Goal: Task Accomplishment & Management: Use online tool/utility

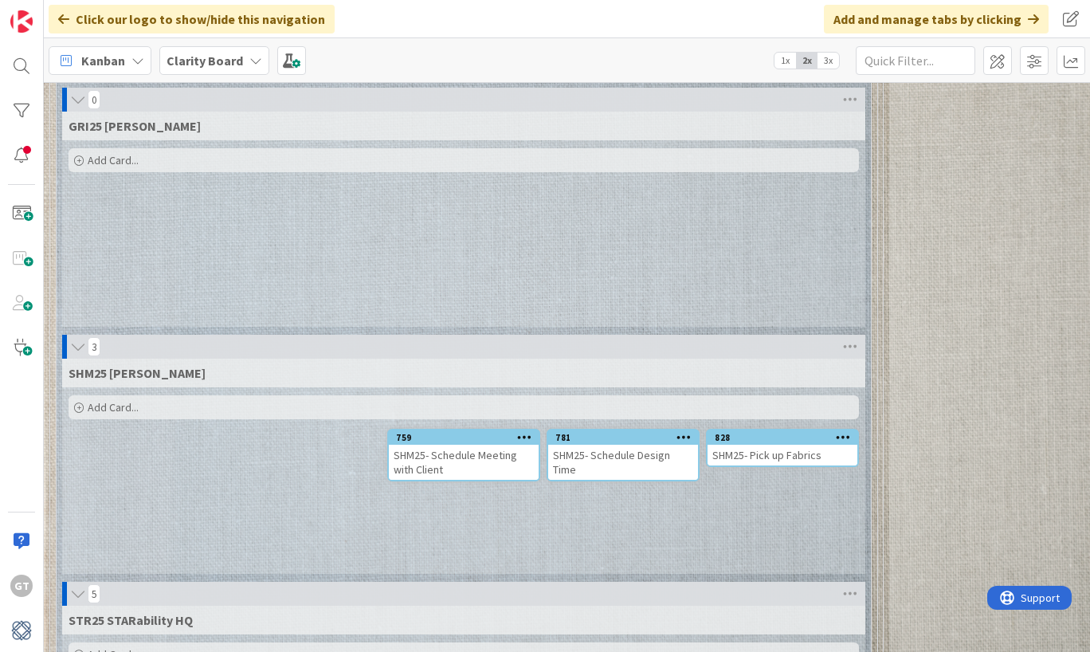
scroll to position [3402, 0]
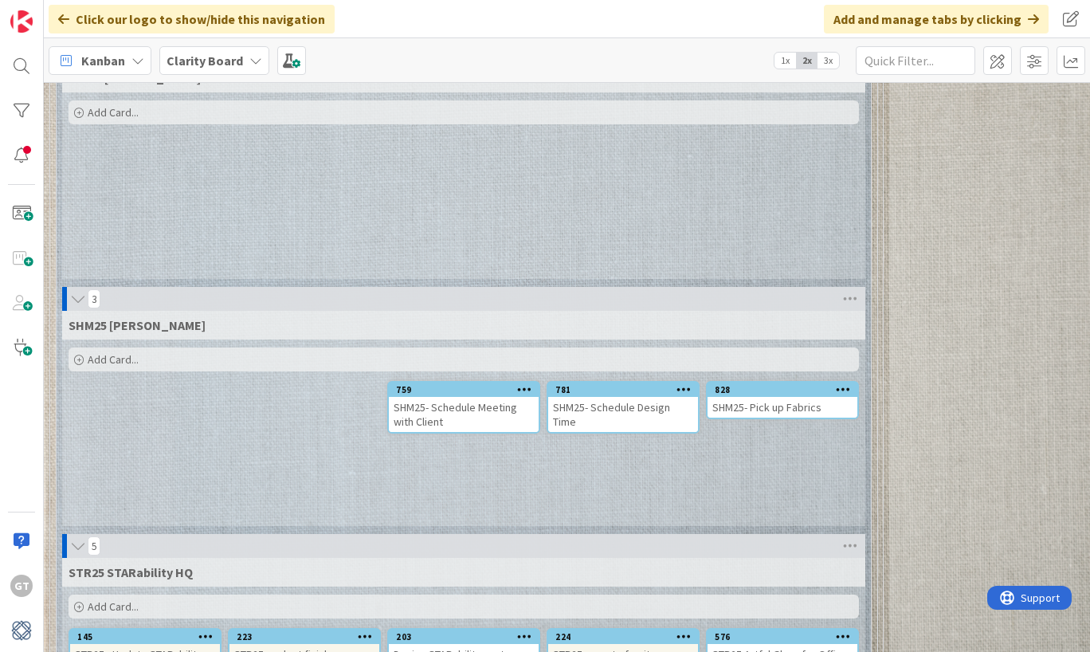
click at [96, 352] on span "Add Card..." at bounding box center [113, 359] width 51 height 14
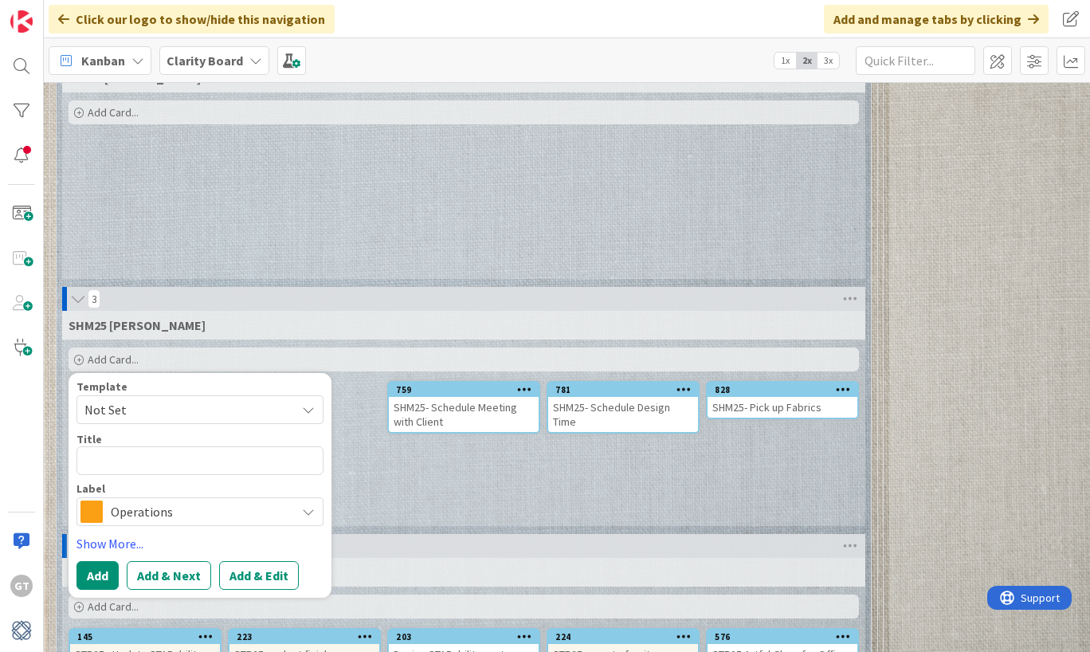
type textarea "x"
type textarea "S"
type textarea "x"
type textarea "SH"
type textarea "x"
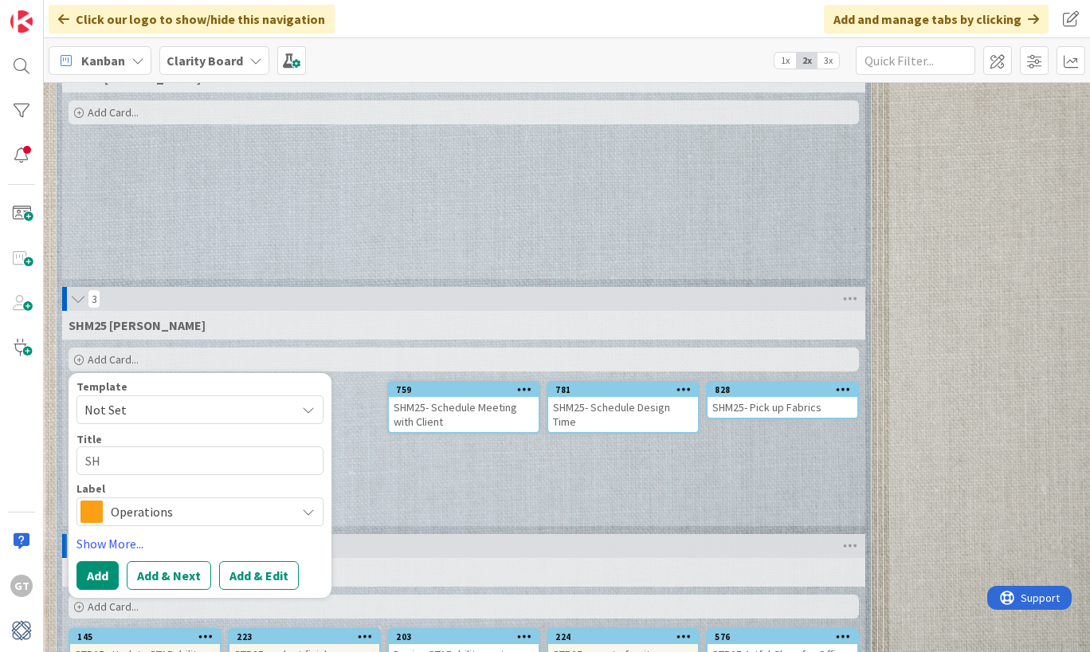
type textarea "SHM"
type textarea "x"
type textarea "SHM2"
type textarea "x"
type textarea "SHM25"
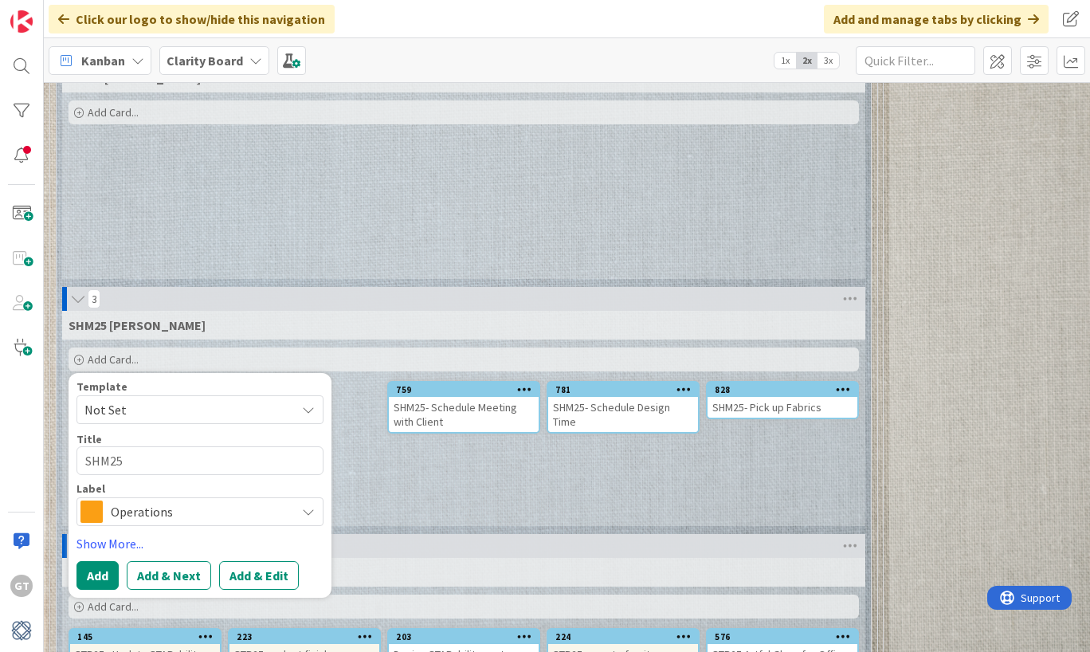
type textarea "x"
type textarea "SHM25"
type textarea "x"
type textarea "SHM25 -"
type textarea "x"
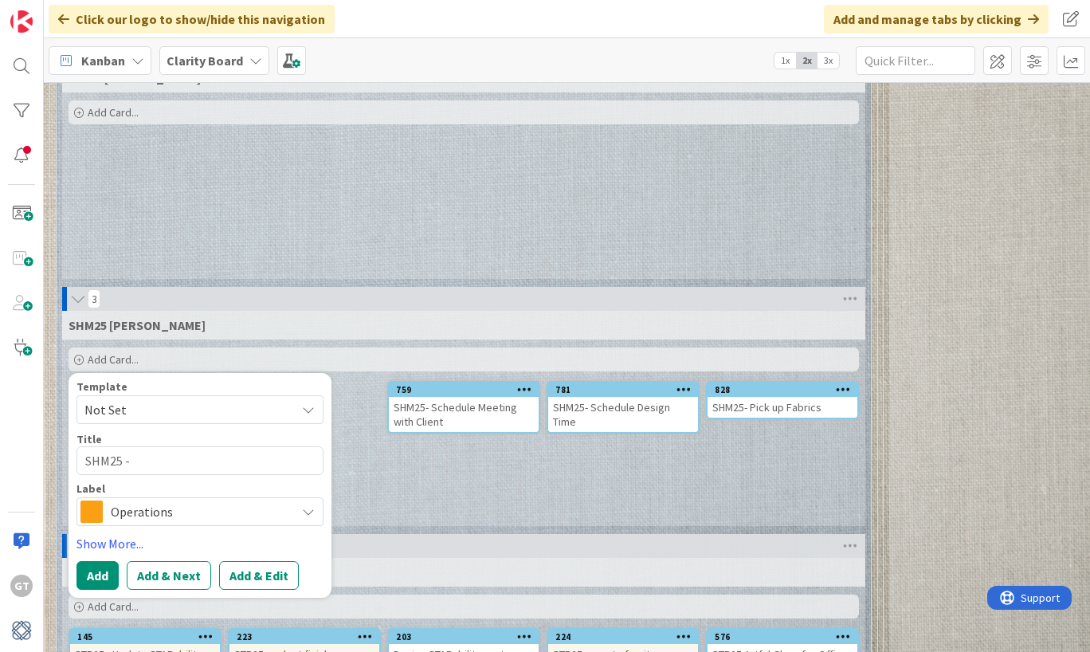
type textarea "SHM25 -"
type textarea "x"
type textarea "SHM25 - S"
type textarea "x"
type textarea "SHM25 - Sc"
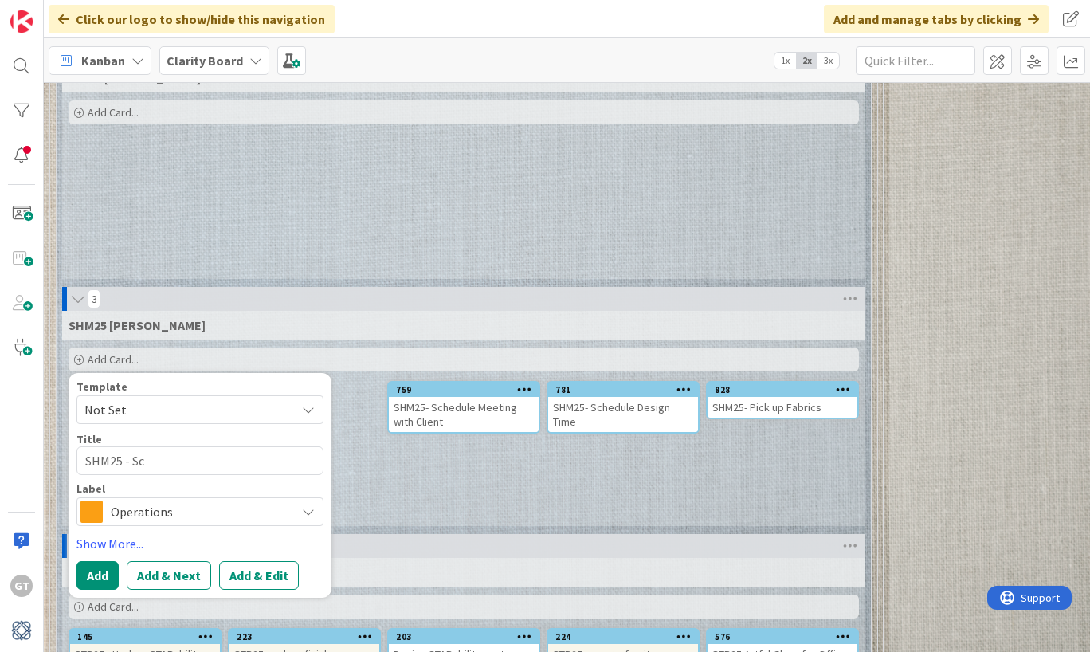
type textarea "x"
type textarea "SHM25 - Sch"
type textarea "x"
type textarea "SHM25 - Sche"
type textarea "x"
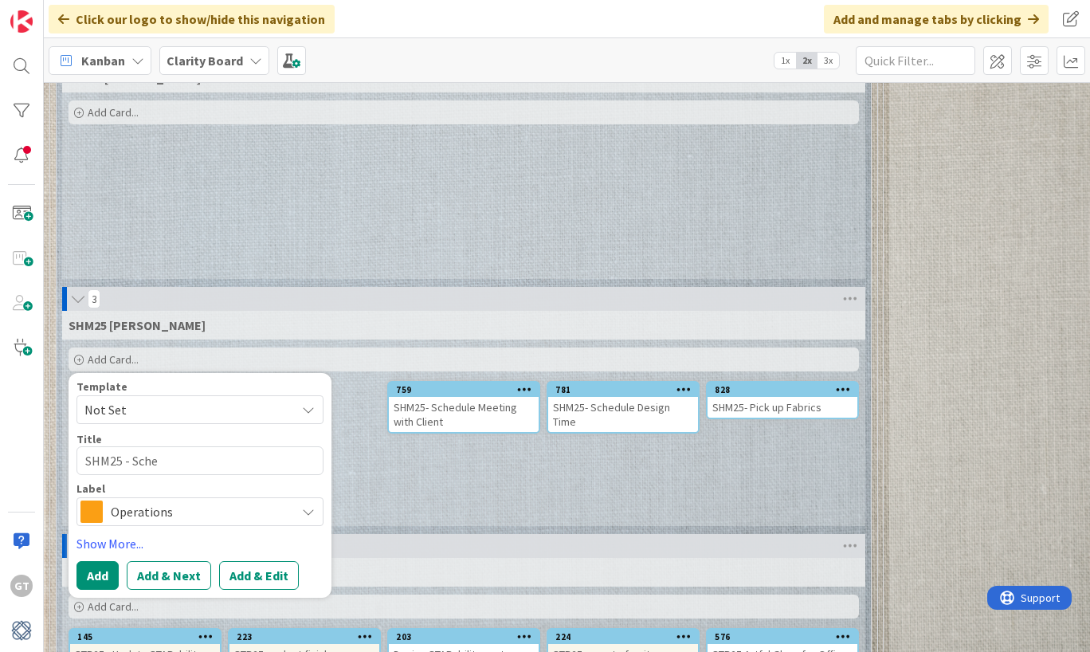
type textarea "SHM25 - Sched"
type textarea "x"
type textarea "SHM25 - Schedu"
type textarea "x"
type textarea "SHM25 - Schedul"
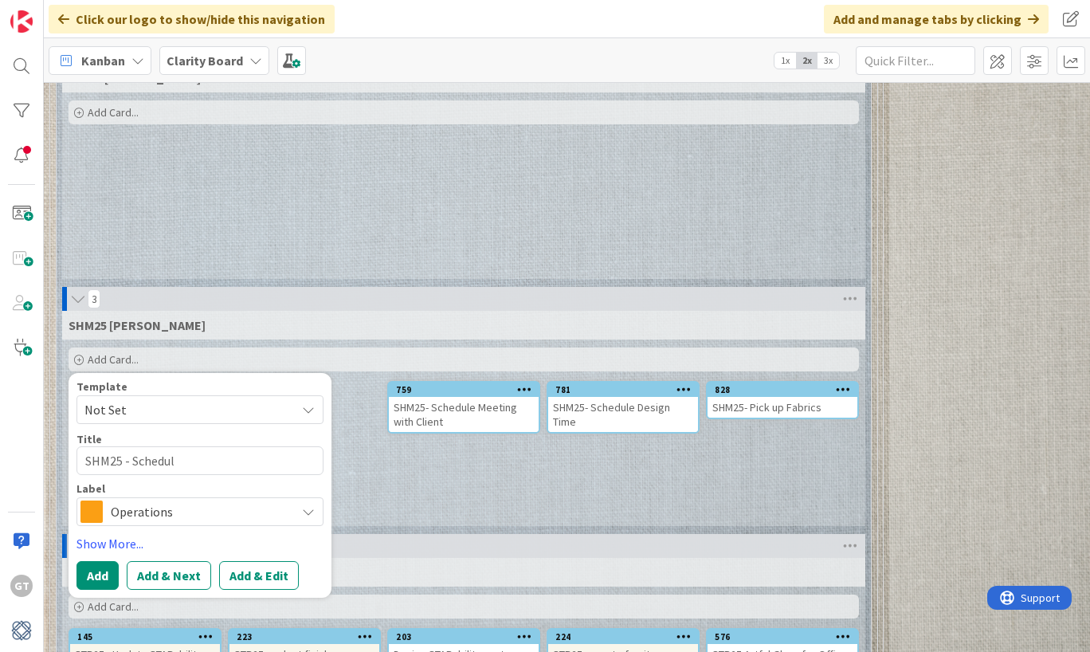
type textarea "x"
type textarea "SHM25 - Schedule"
type textarea "x"
type textarea "SHM25 - Schedule"
type textarea "x"
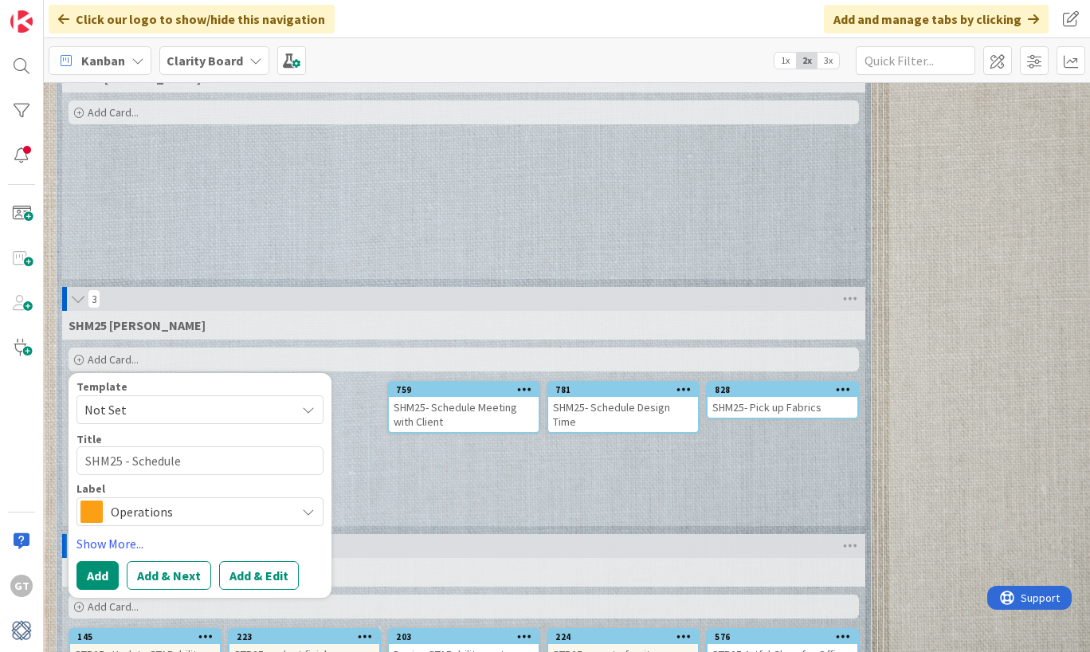
type textarea "SHM25 - Schedule W"
type textarea "x"
type textarea "SHM25 - Schedule Wi"
type textarea "x"
type textarea "SHM25 - Schedule Win"
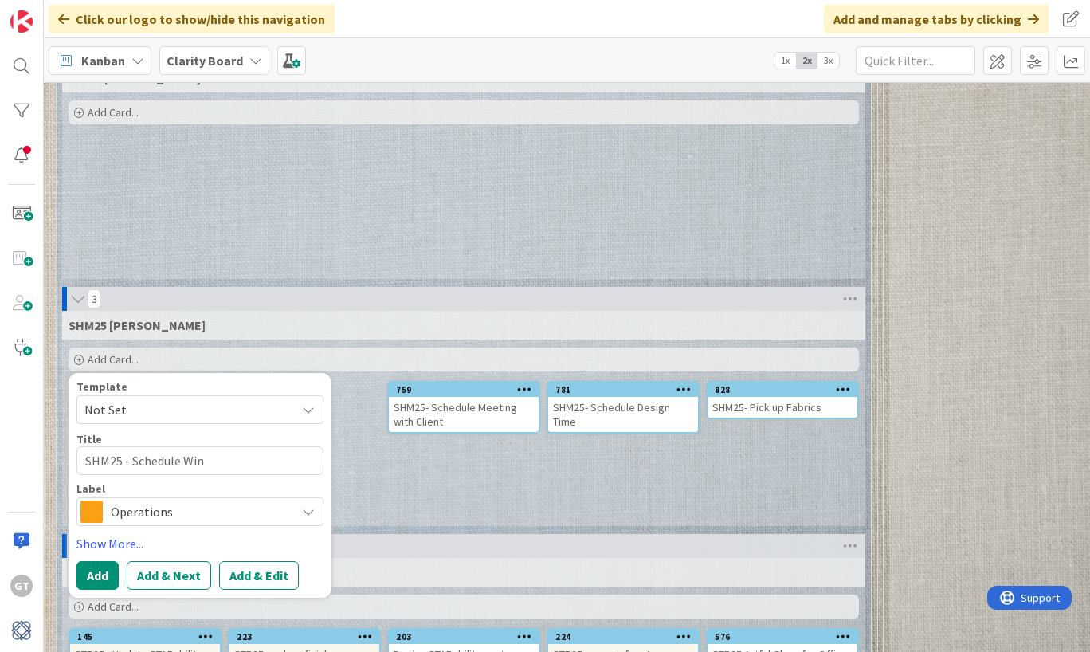
type textarea "x"
type textarea "SHM25 - Schedule Wind"
type textarea "x"
type textarea "SHM25 - Schedule Windo"
type textarea "x"
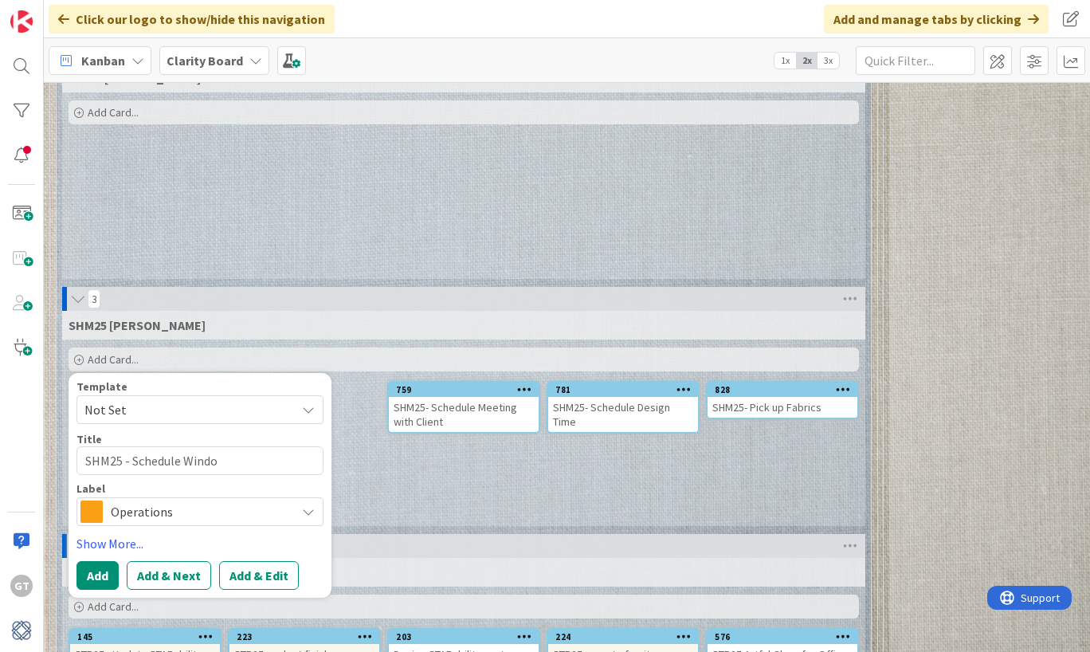
type textarea "SHM25 - Schedule Window"
type textarea "x"
type textarea "SHM25 - Schedule Window"
type textarea "x"
type textarea "SHM25 - Schedule Window M"
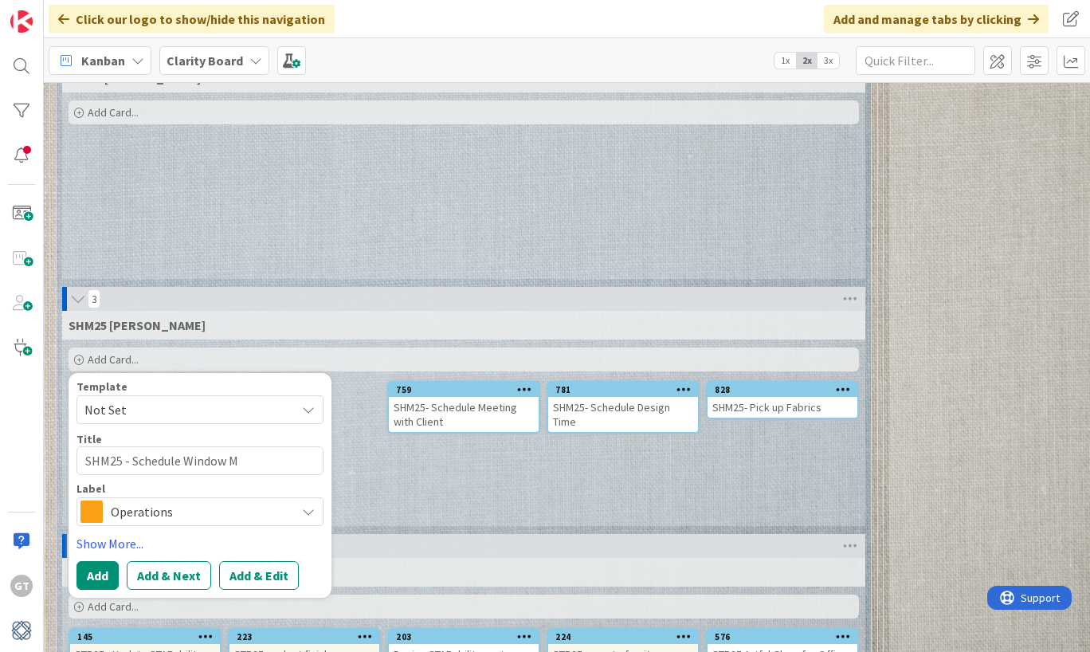
type textarea "x"
type textarea "SHM25 - Schedule Window Ma"
type textarea "x"
type textarea "SHM25 - Schedule Window M"
type textarea "x"
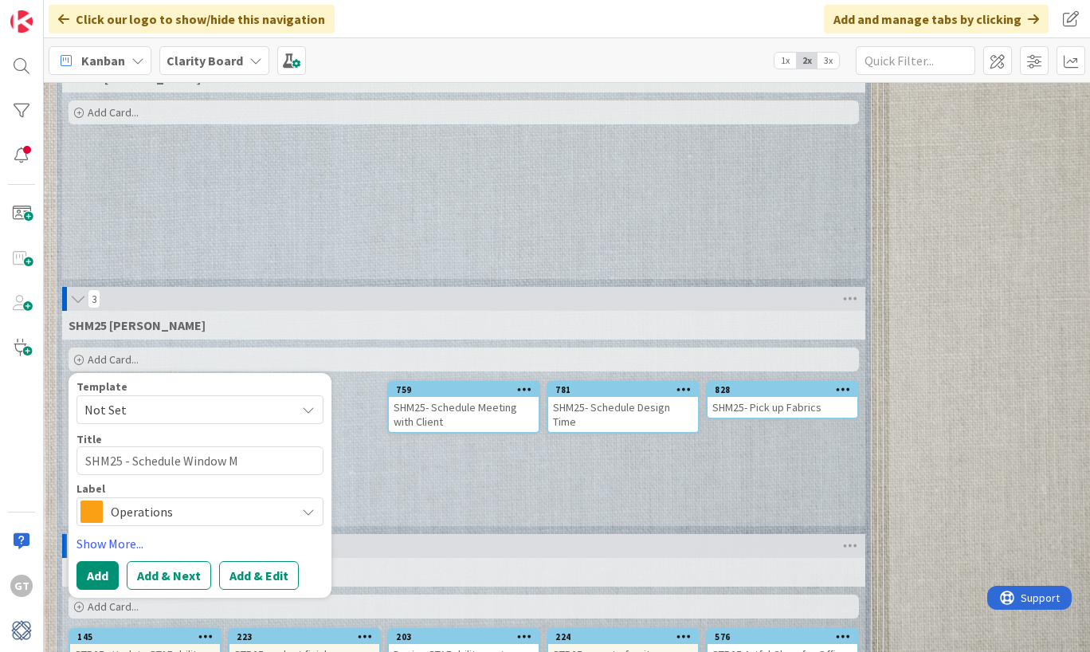
type textarea "SHM25 - Schedule Window Me"
type textarea "x"
type textarea "SHM25 - Schedule Window Mea"
type textarea "x"
type textarea "SHM25 - Schedule Window Meas"
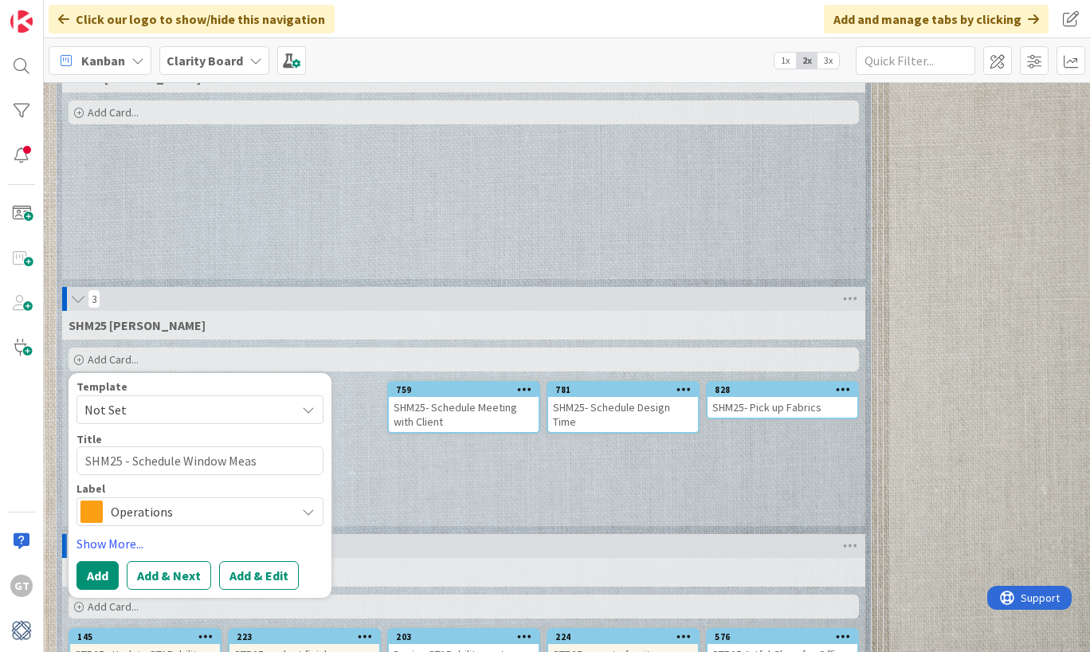
type textarea "x"
type textarea "SHM25 - Schedule Window Measu"
type textarea "x"
type textarea "SHM25 - Schedule Window Measur"
type textarea "x"
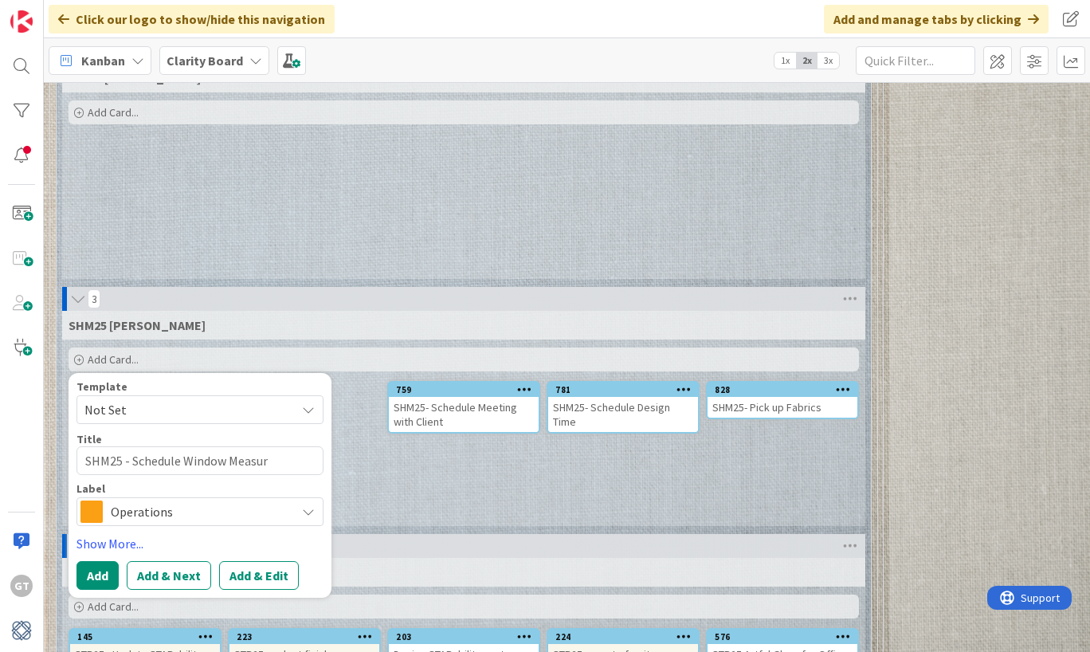
type textarea "SHM25 - Schedule Window Measure"
type textarea "x"
type textarea "SHM25 - Schedule Window Measure"
click at [175, 500] on span "Operations" at bounding box center [199, 511] width 177 height 22
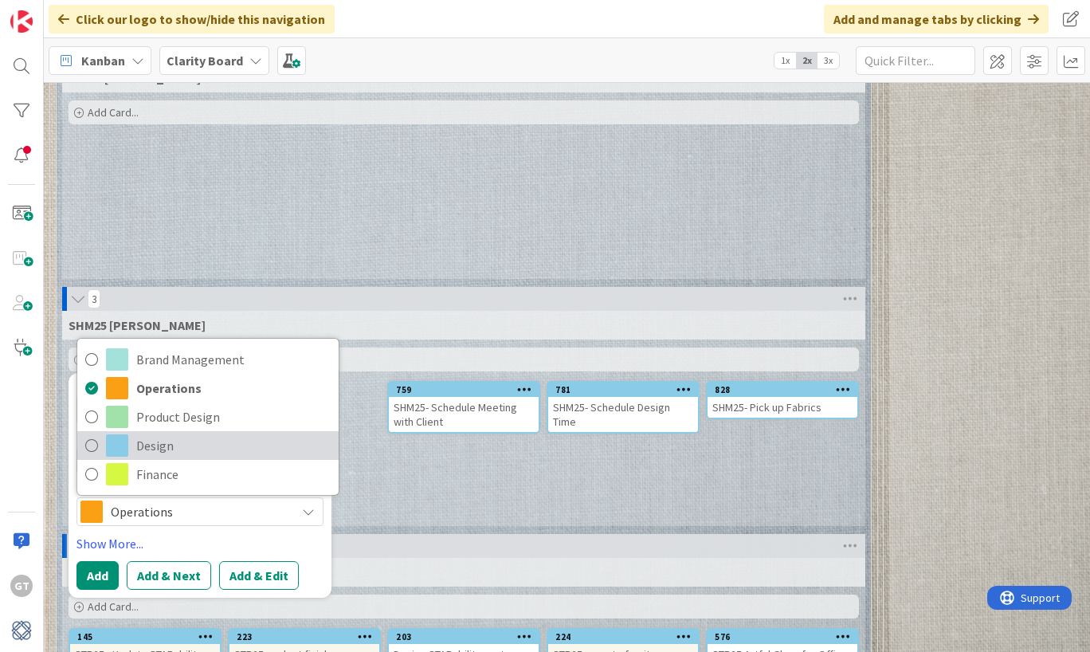
click at [152, 437] on span "Design" at bounding box center [233, 445] width 194 height 24
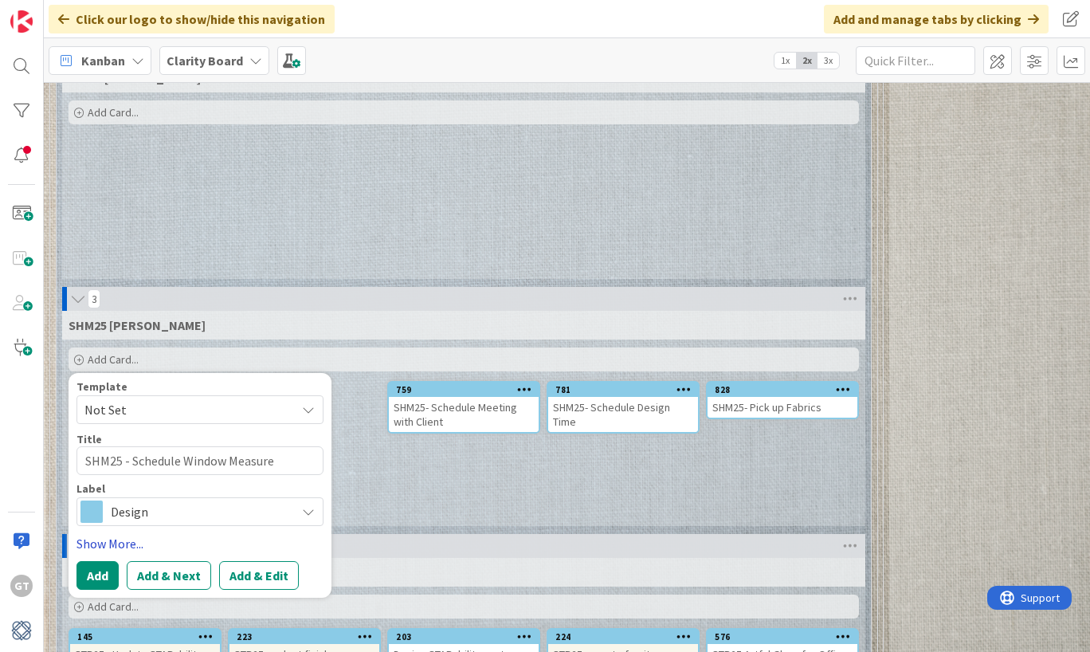
click at [109, 534] on link "Show More..." at bounding box center [199, 543] width 247 height 19
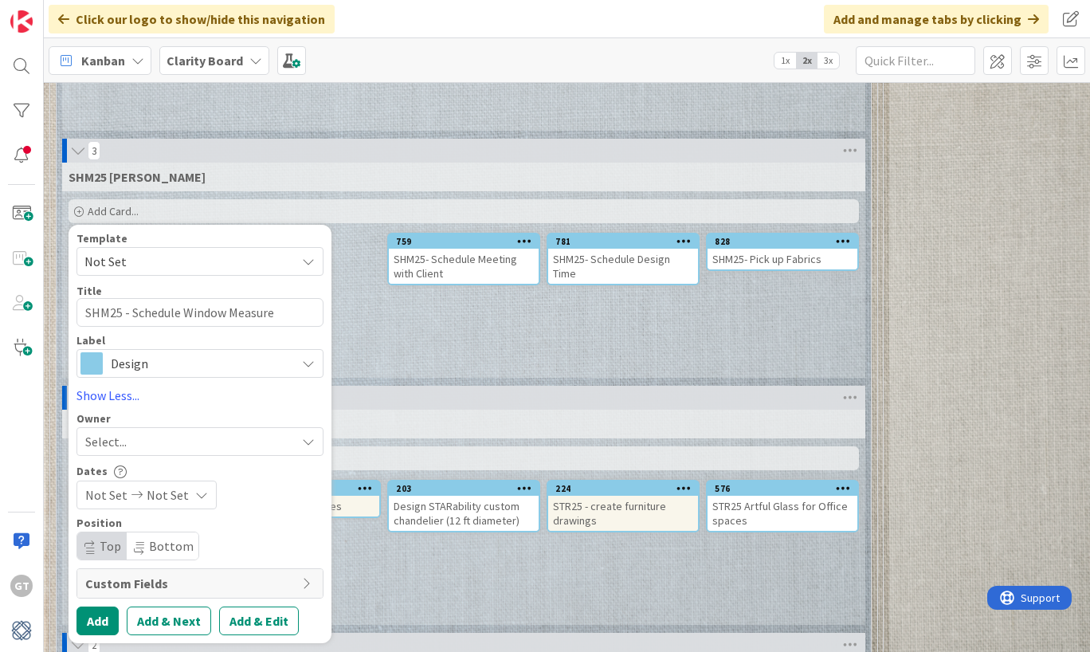
scroll to position [3561, 0]
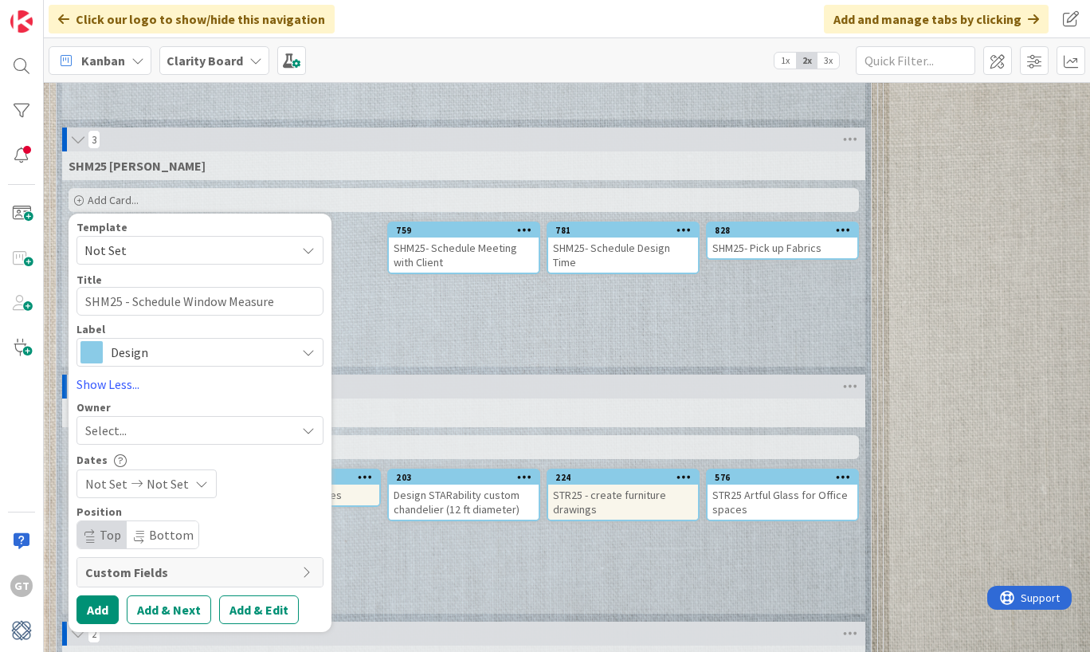
click at [181, 421] on div "Select..." at bounding box center [190, 430] width 210 height 19
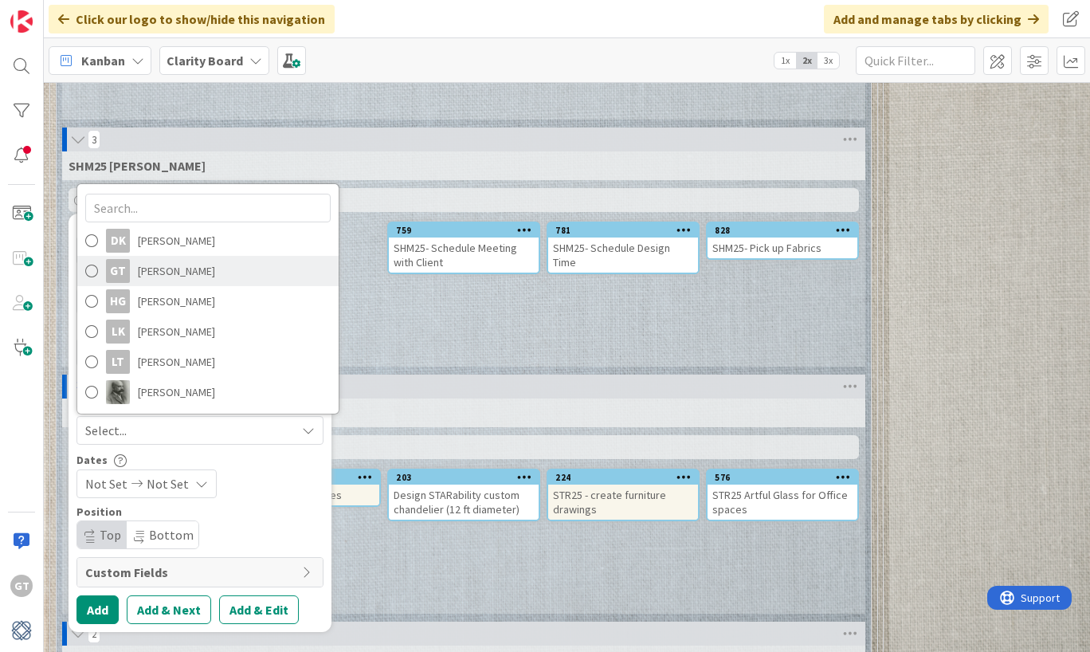
click at [92, 259] on span at bounding box center [91, 271] width 13 height 24
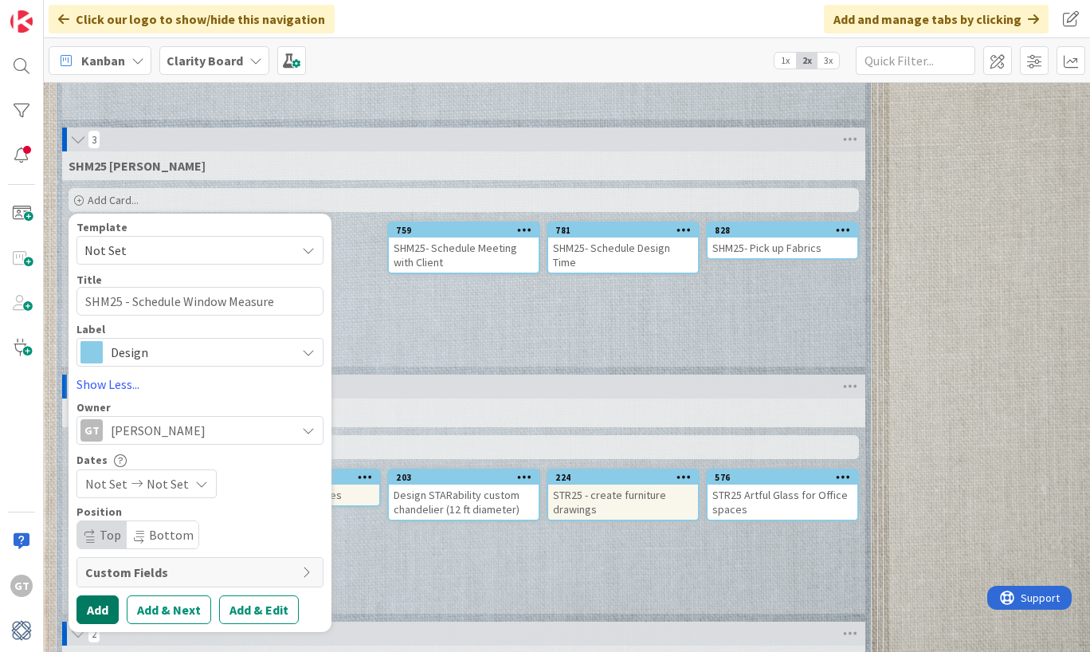
click at [98, 595] on button "Add" at bounding box center [97, 609] width 42 height 29
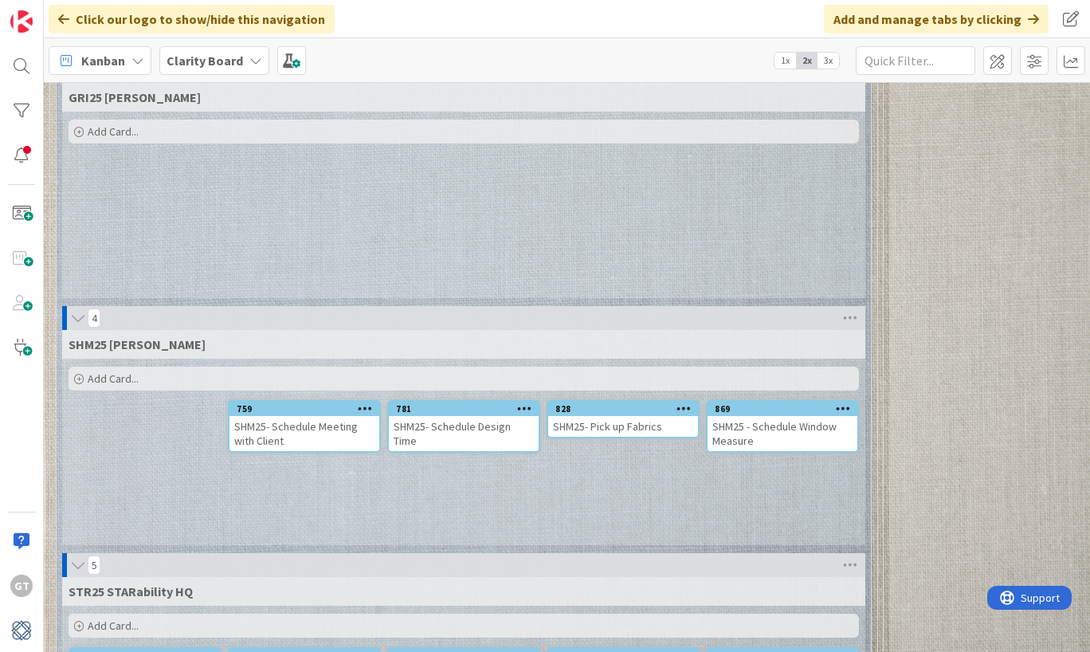
scroll to position [3384, 0]
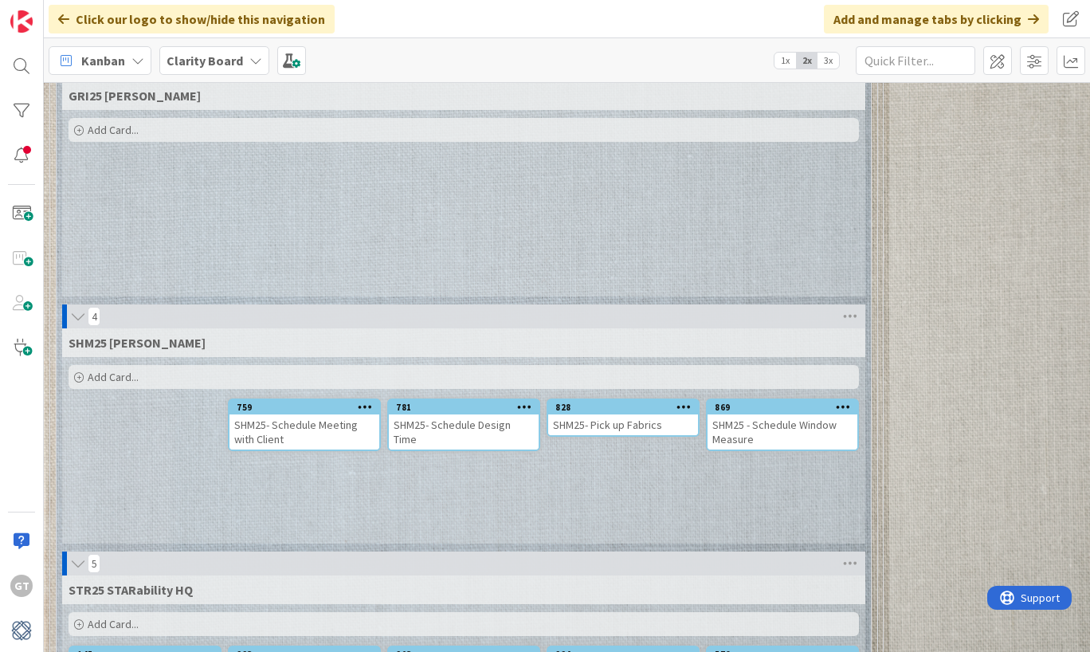
click at [688, 401] on icon at bounding box center [683, 406] width 15 height 11
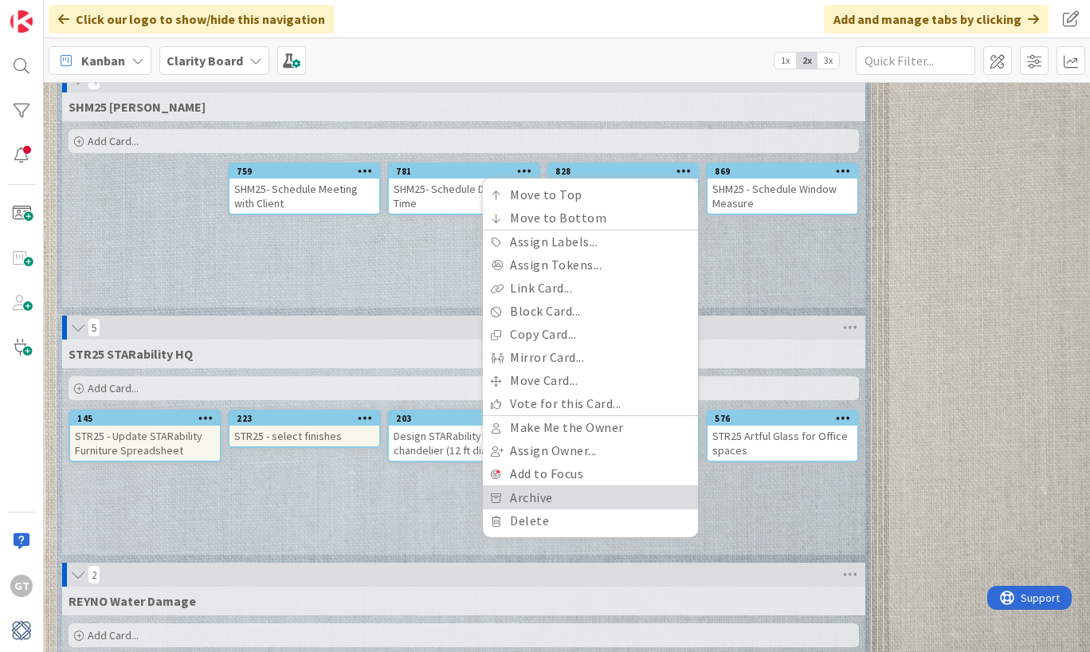
scroll to position [3621, 0]
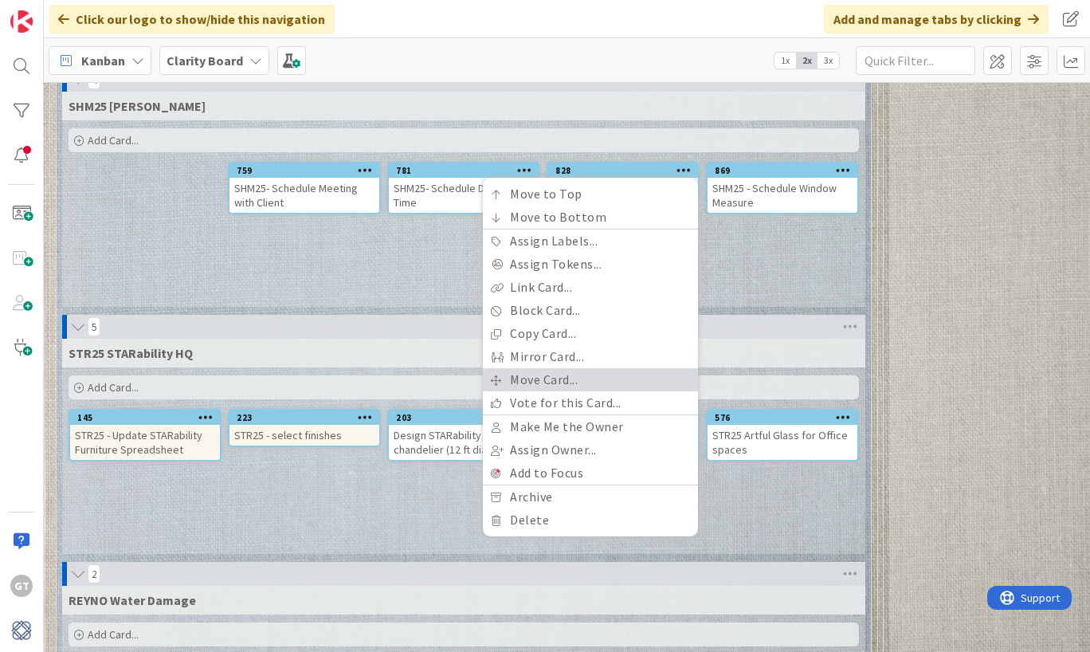
click at [591, 368] on link "Move Card..." at bounding box center [590, 379] width 215 height 23
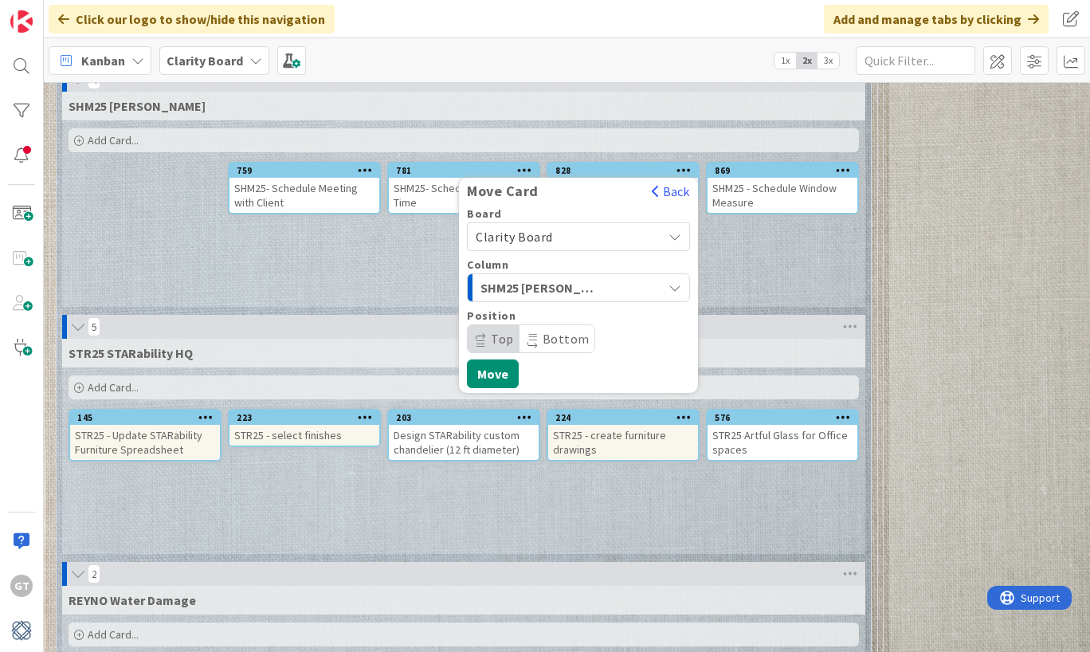
click at [587, 277] on span "SHM25 [PERSON_NAME]" at bounding box center [539, 287] width 119 height 21
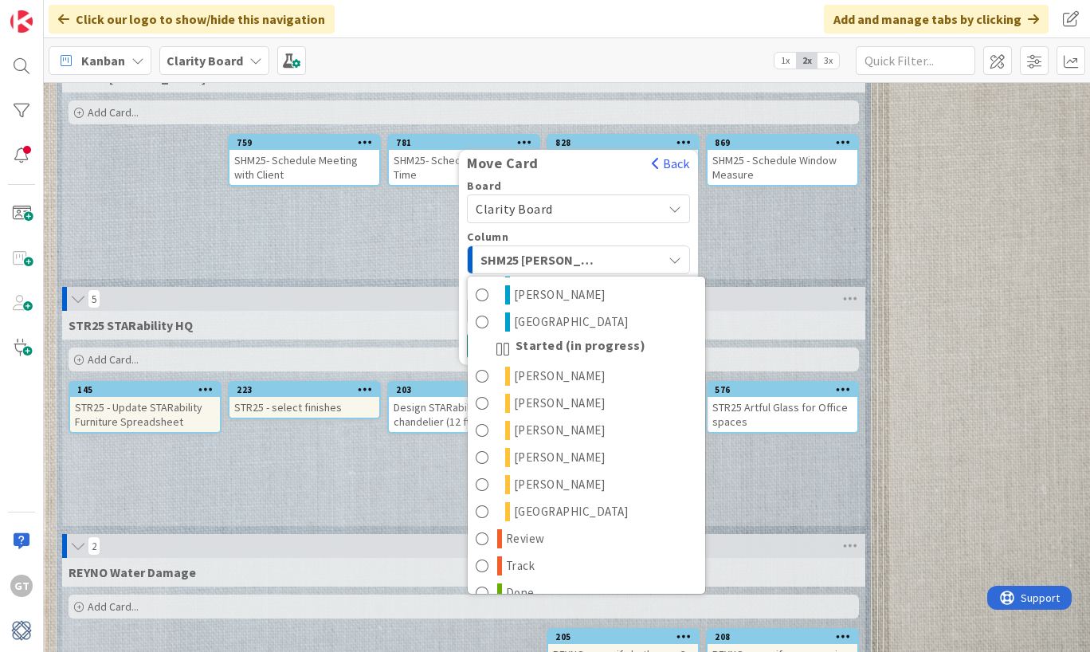
scroll to position [3665, 0]
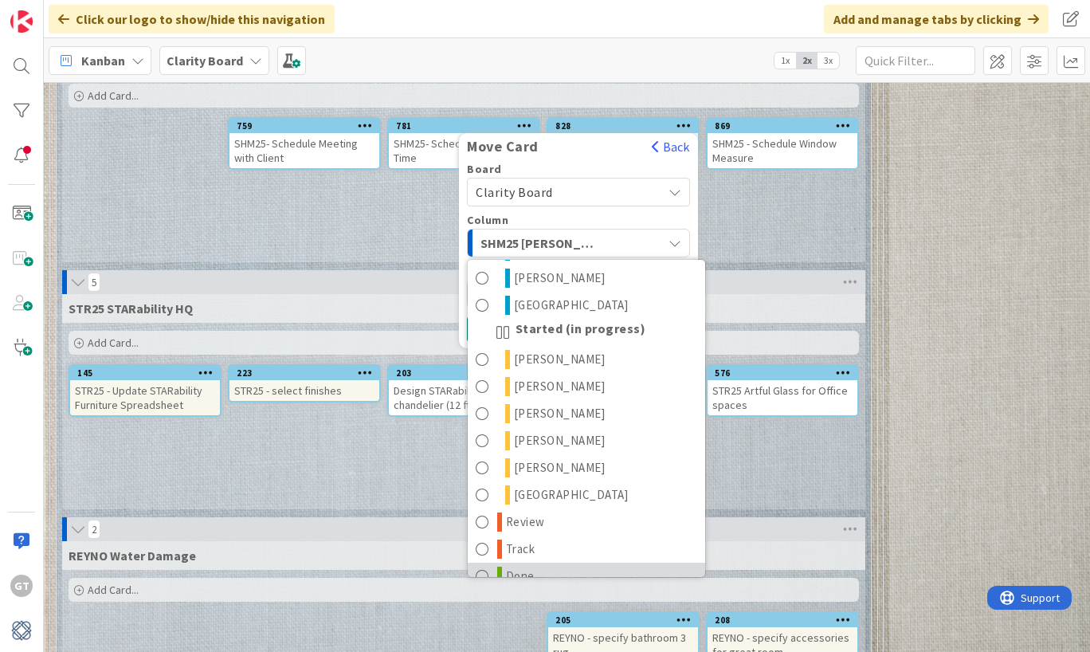
click at [482, 566] on span at bounding box center [483, 575] width 14 height 19
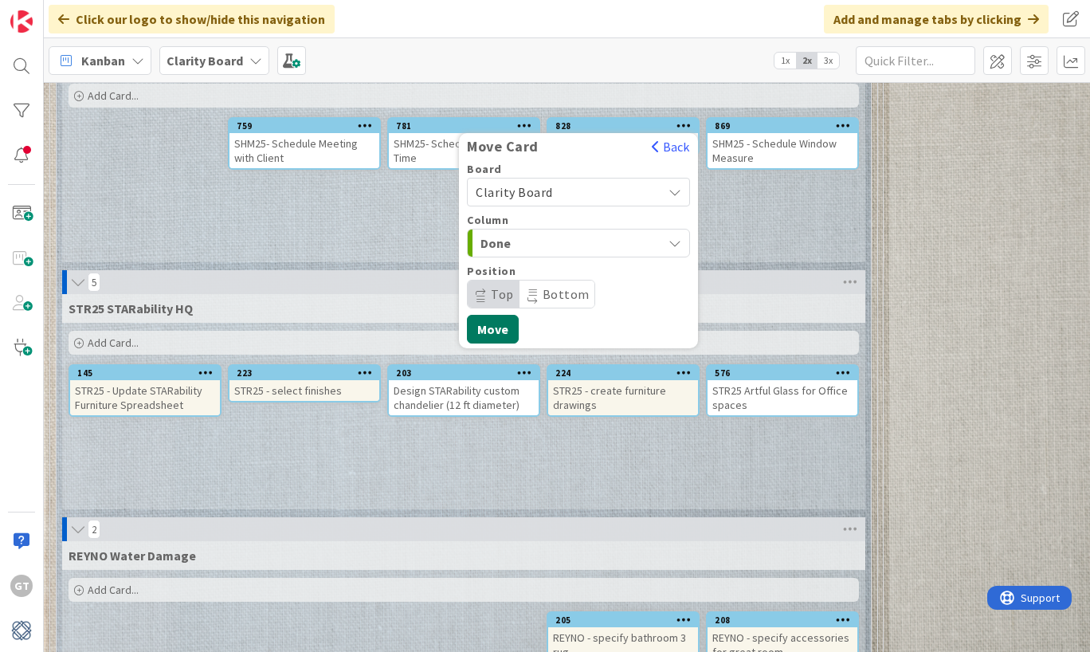
click at [492, 315] on button "Move" at bounding box center [493, 329] width 52 height 29
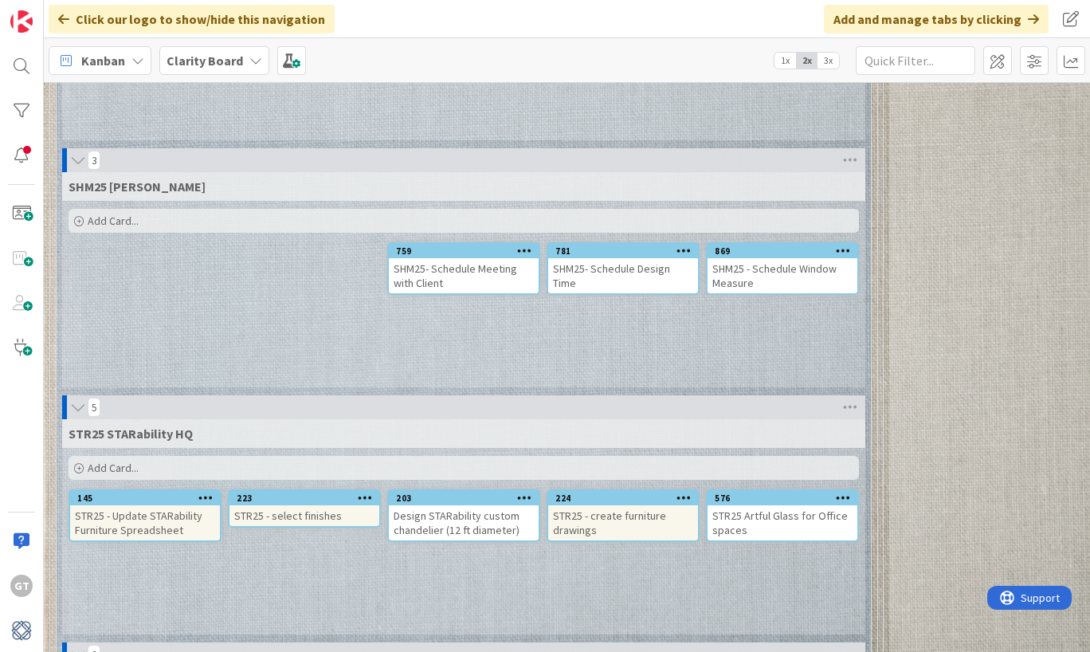
scroll to position [3528, 0]
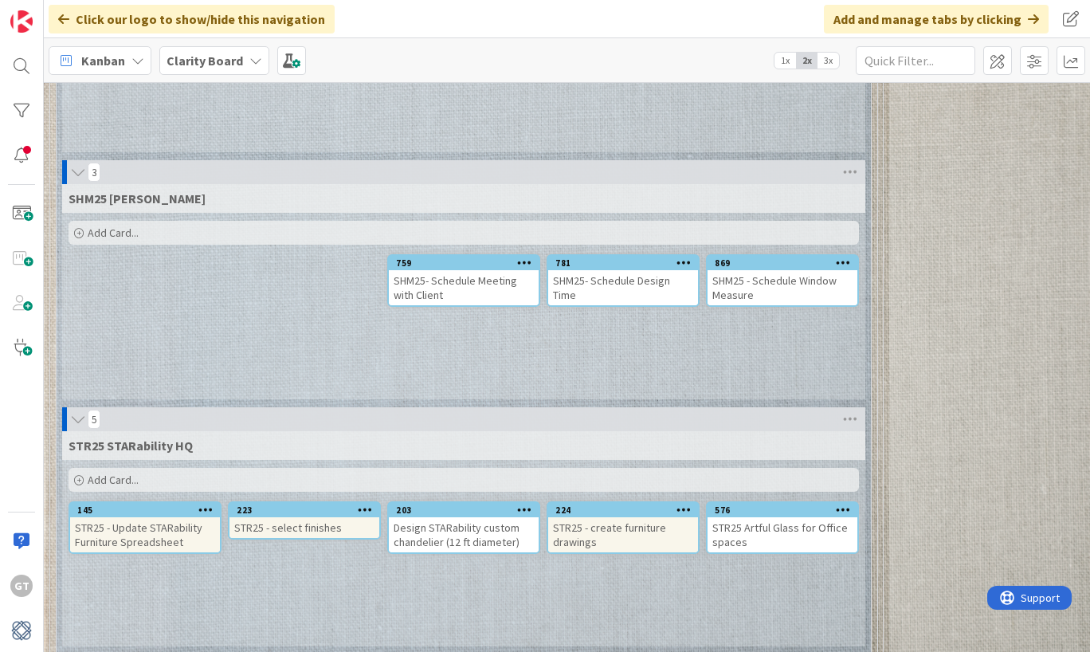
click at [107, 225] on span "Add Card..." at bounding box center [113, 232] width 51 height 14
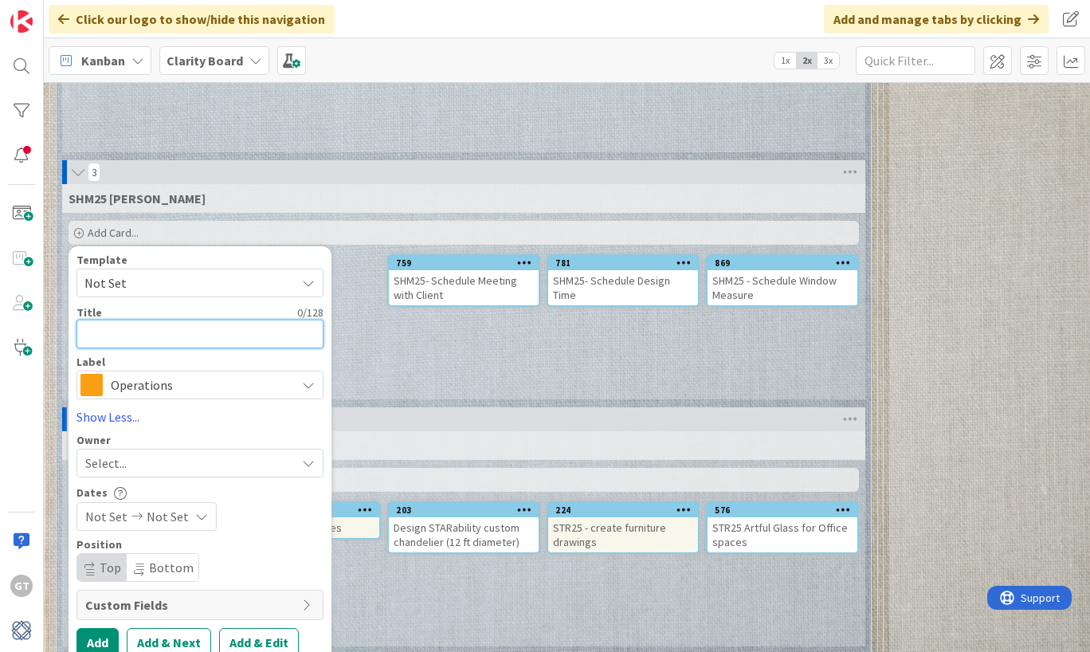
type textarea "x"
type textarea "S"
type textarea "x"
type textarea "SH"
type textarea "x"
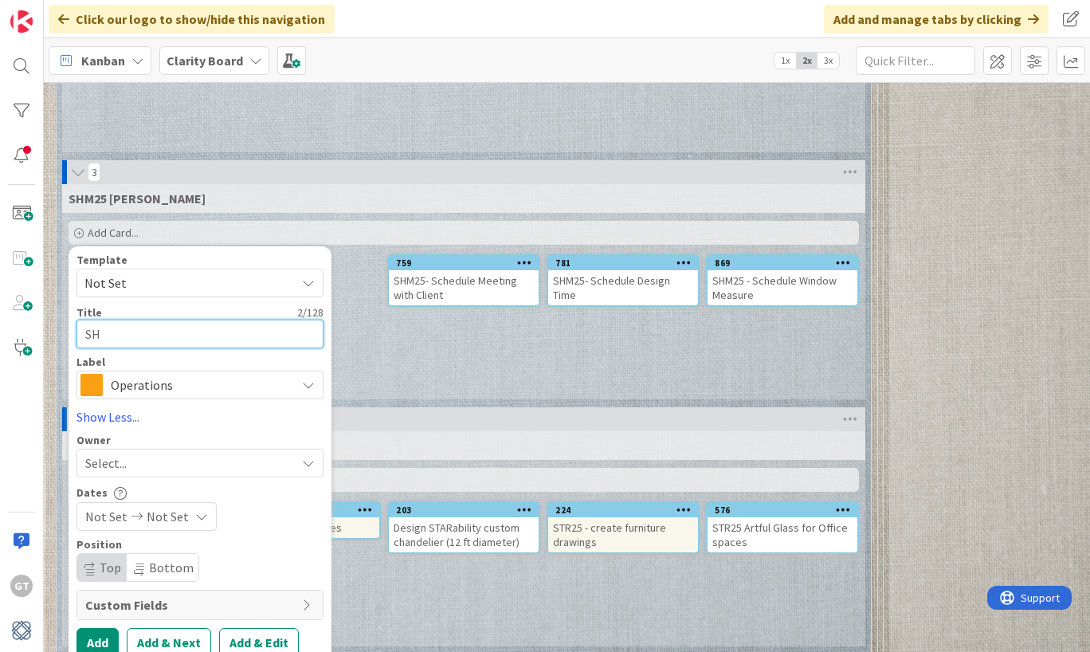
type textarea "SHM"
type textarea "x"
type textarea "SHM2"
type textarea "x"
type textarea "SHM25"
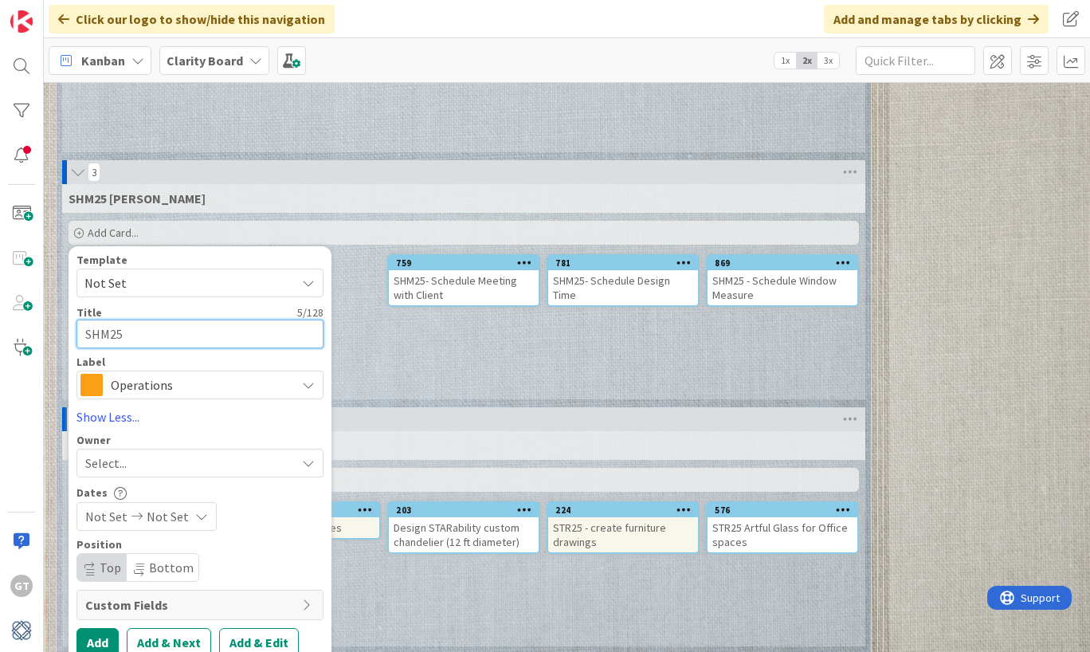
type textarea "x"
type textarea "SHM25"
type textarea "x"
type textarea "SHM25 -"
type textarea "x"
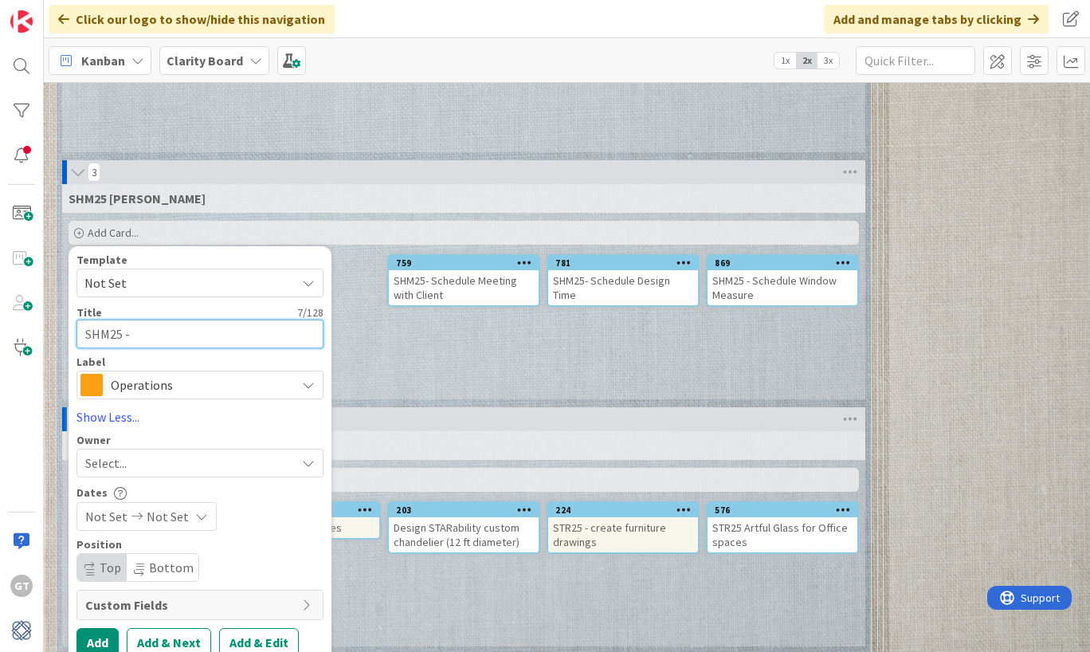
type textarea "SHM25 -"
type textarea "x"
type textarea "SHM25 - S"
type textarea "x"
type textarea "SHM25 - Sc"
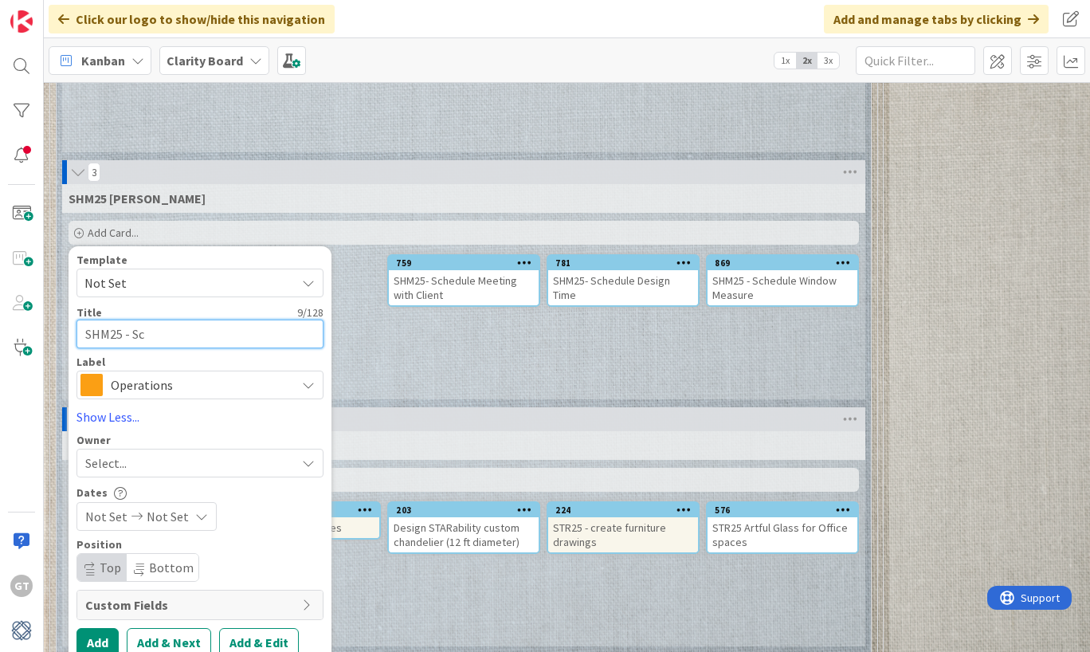
type textarea "x"
type textarea "SHM25 - Sch"
type textarea "x"
type textarea "SHM25 - Sche"
type textarea "x"
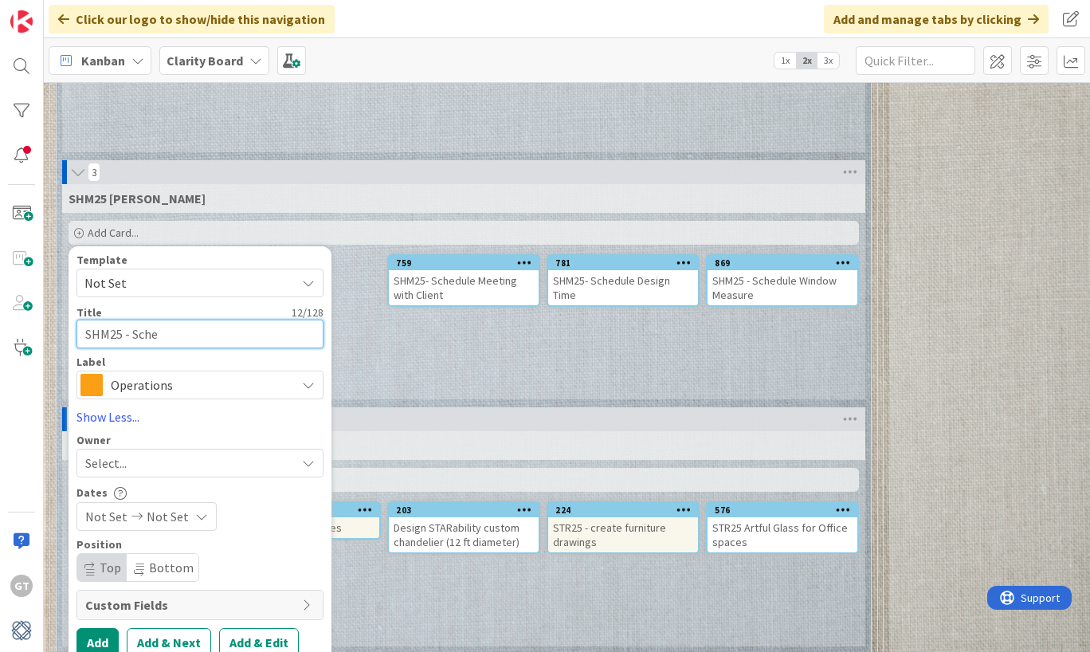
type textarea "SHM25 - Sched"
type textarea "x"
type textarea "SHM25 - Schedu"
type textarea "x"
type textarea "SHM25 - Schedul"
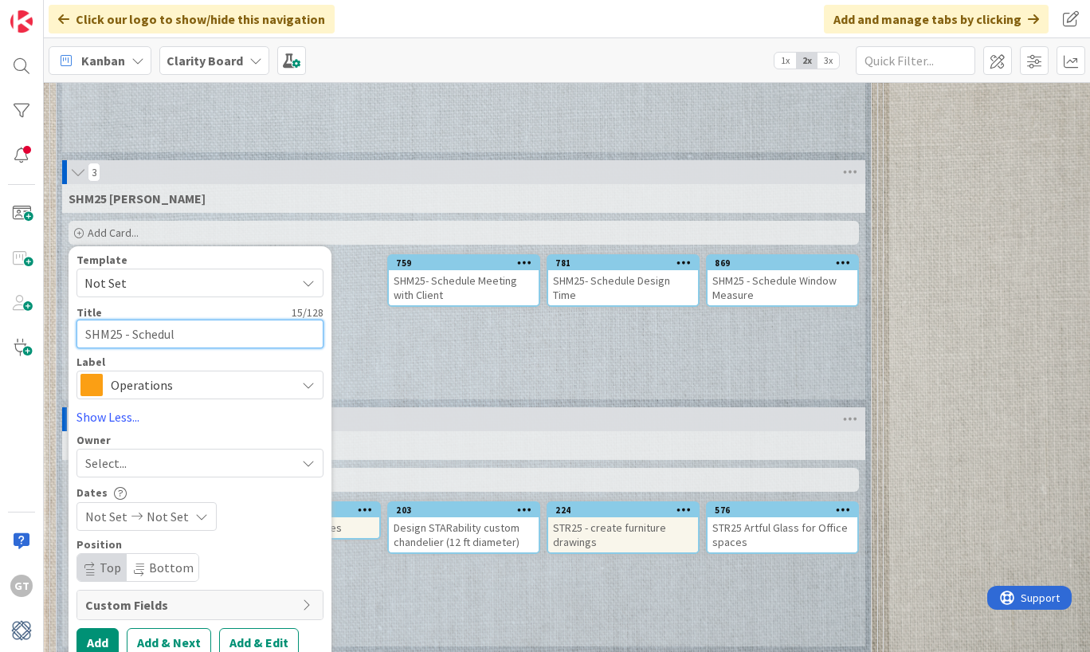
type textarea "x"
type textarea "SHM25 - Schedule"
type textarea "x"
type textarea "SHM25 - Schedule"
type textarea "x"
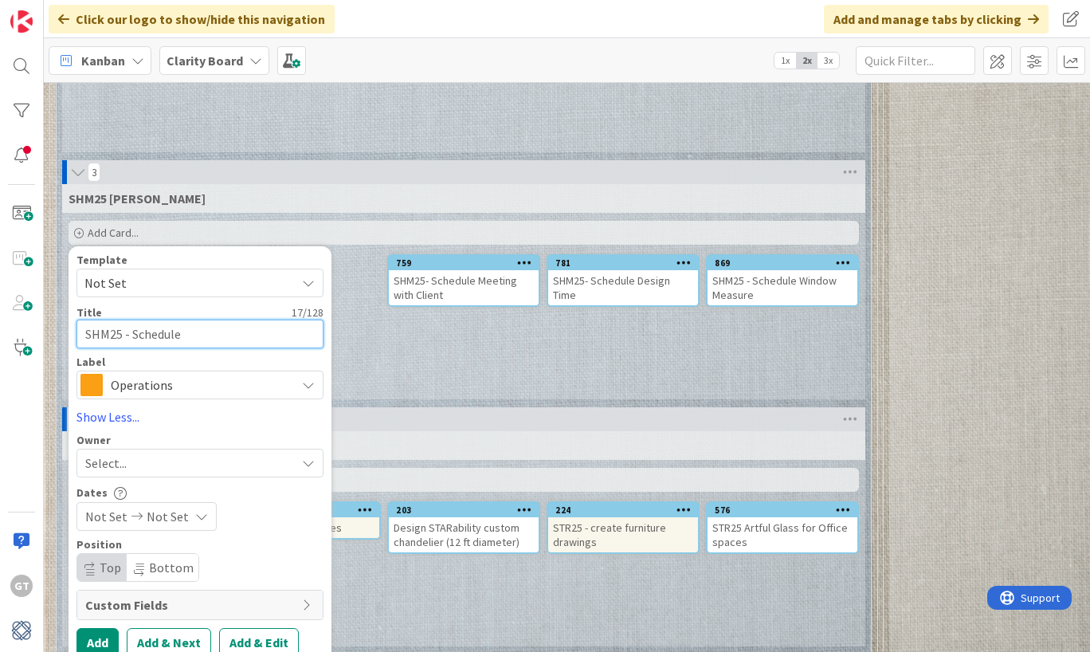
type textarea "SHM25 - Schedule W"
type textarea "x"
type textarea "SHM25 - Schedule Wa"
type textarea "x"
type textarea "SHM25 - Schedule Wal"
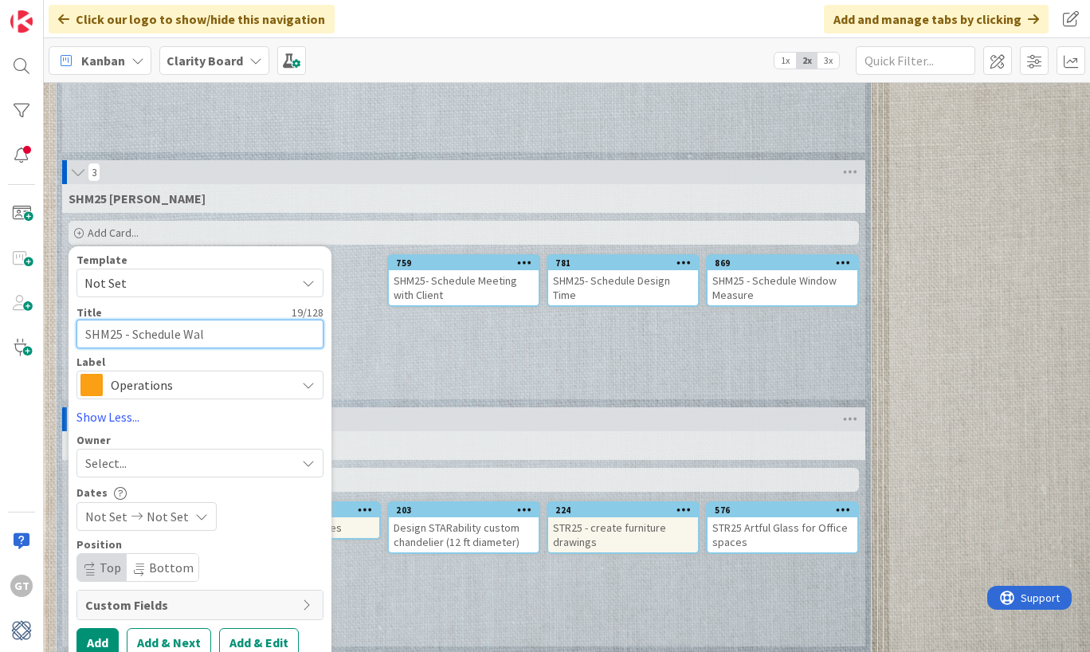
type textarea "x"
type textarea "SHM25 - Schedule Wall"
type textarea "x"
type textarea "SHM25 - Schedule Wallp"
type textarea "x"
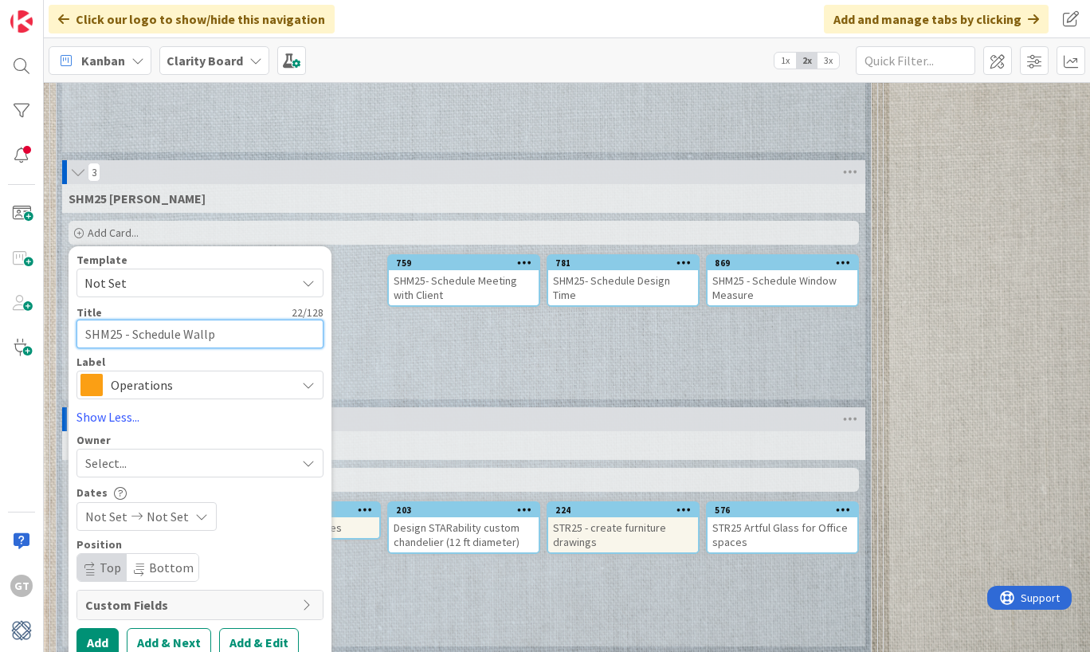
type textarea "SHM25 - Schedule Wallpa"
type textarea "x"
type textarea "SHM25 - Schedule Wallpap"
type textarea "x"
type textarea "SHM25 - Schedule Wallpape"
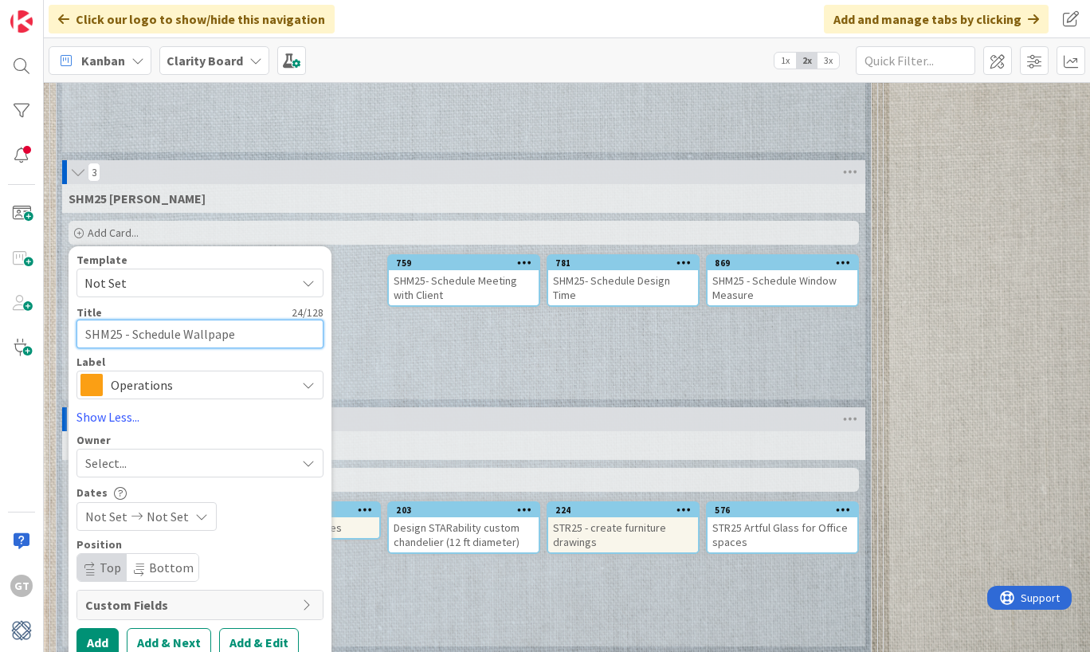
type textarea "x"
type textarea "SHM25 - Schedule Wallpaper"
type textarea "x"
type textarea "SHM25 - Schedule Wallpaper"
type textarea "x"
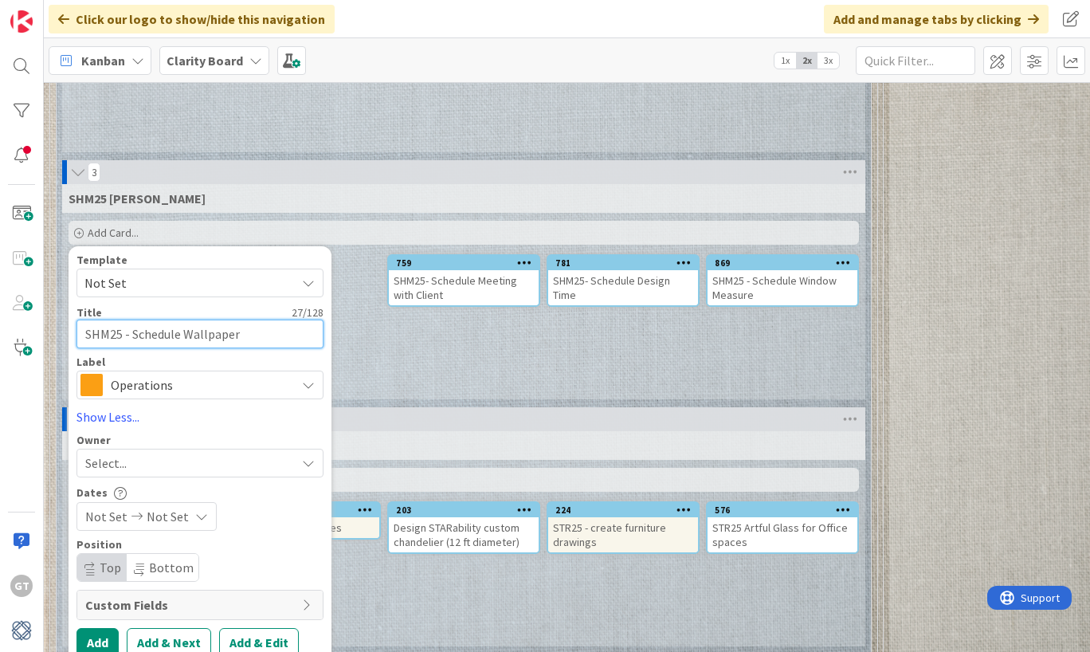
type textarea "SHM25 - Schedule Wallpaper I"
type textarea "x"
type textarea "SHM25 - Schedule Wallpaper IN"
type textarea "x"
type textarea "SHM25 - Schedule Wallpaper I"
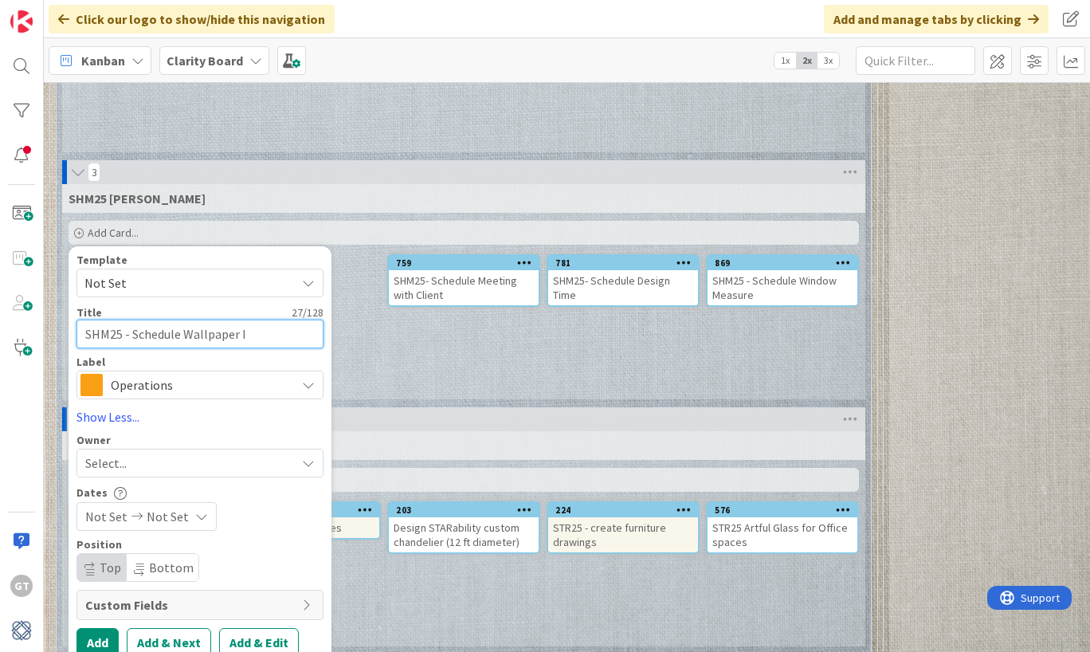
type textarea "x"
type textarea "SHM25 - Schedule Wallpaper"
type textarea "x"
type textarea "SHM25 - Schedule Wallpaper M"
type textarea "x"
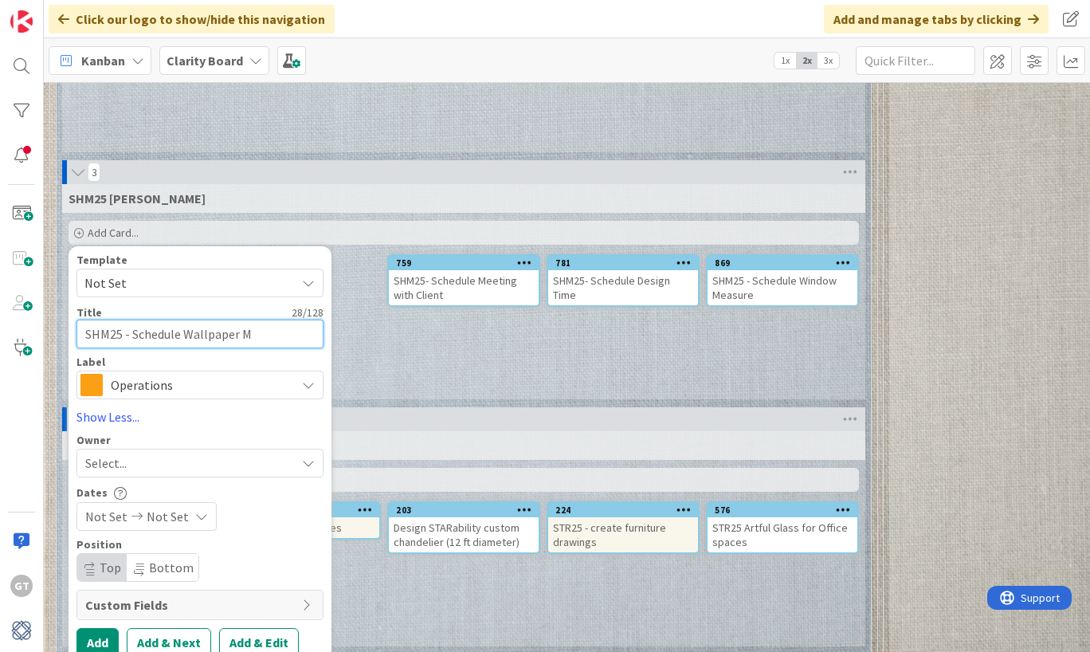
type textarea "SHM25 - Schedule Wallpaper Me"
type textarea "x"
type textarea "SHM25 - Schedule Wallpaper Mes"
type textarea "x"
type textarea "SHM25 - Schedule Wallpaper Me"
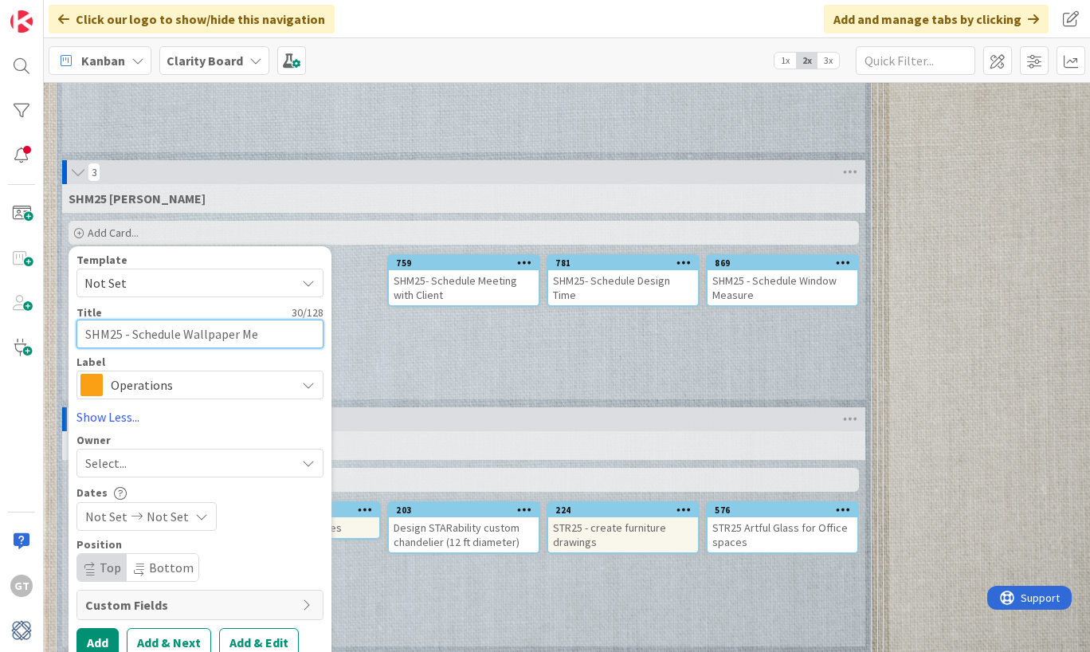
type textarea "x"
type textarea "SHM25 - Schedule Wallpaper Mea"
type textarea "x"
type textarea "SHM25 - Schedule Wallpaper Meas"
type textarea "x"
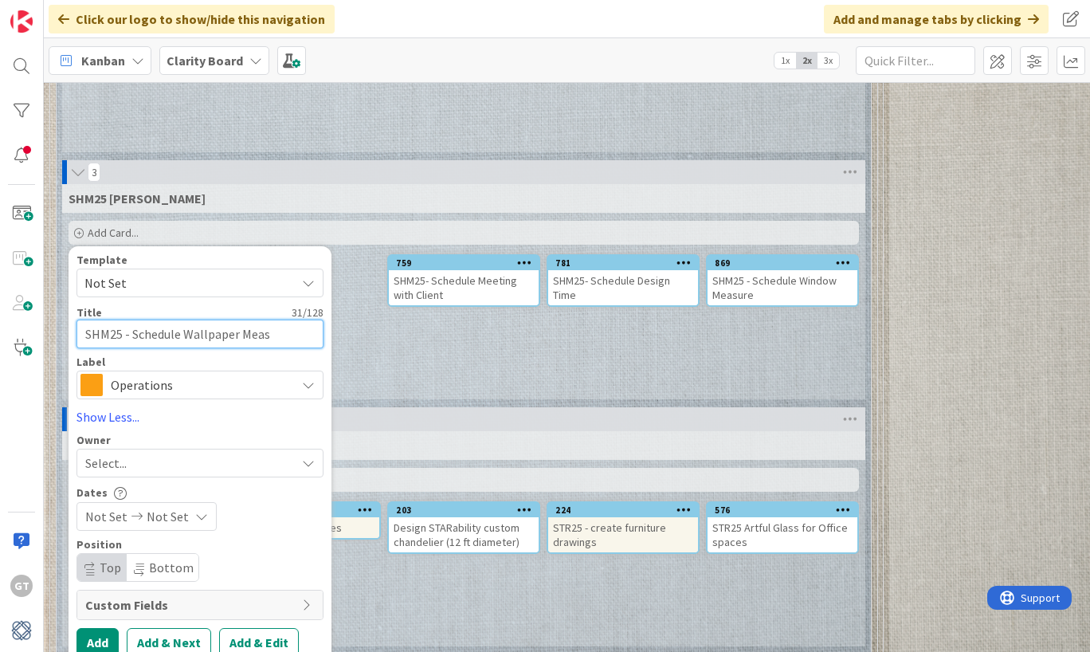
type textarea "SHM25 - Schedule Wallpaper Measu"
type textarea "x"
type textarea "SHM25 - Schedule Wallpaper Measur"
type textarea "x"
type textarea "SHM25 - Schedule Wallpaper Measure"
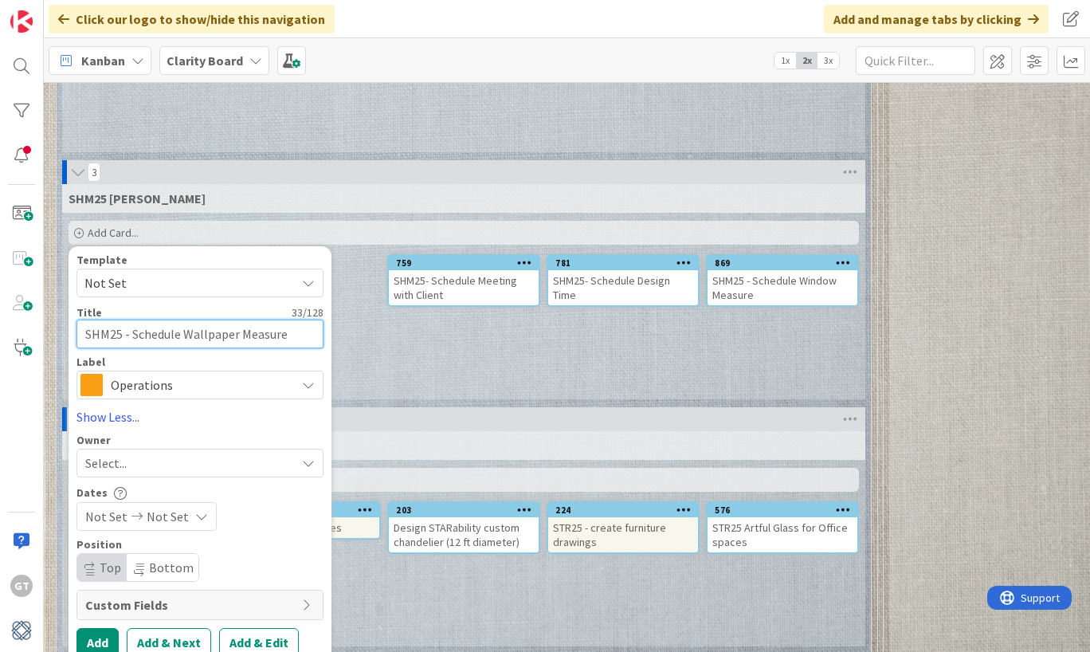
type textarea "x"
type textarea "SHM25 - Schedule Wallpaper Measure"
click at [155, 374] on span "Operations" at bounding box center [199, 385] width 177 height 22
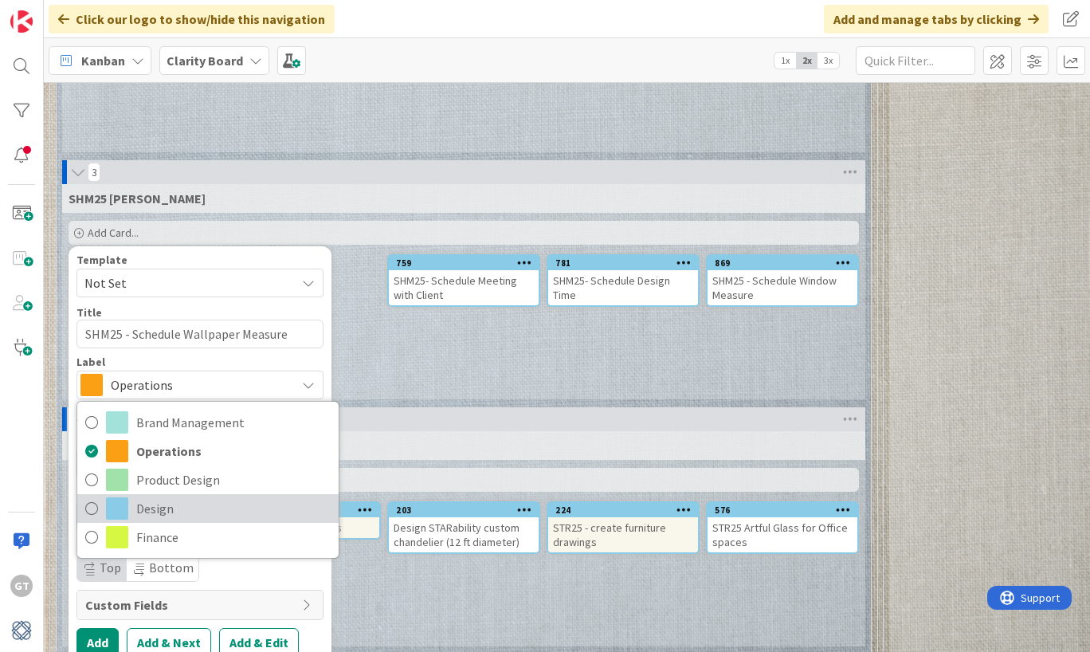
click at [92, 496] on icon at bounding box center [91, 508] width 13 height 24
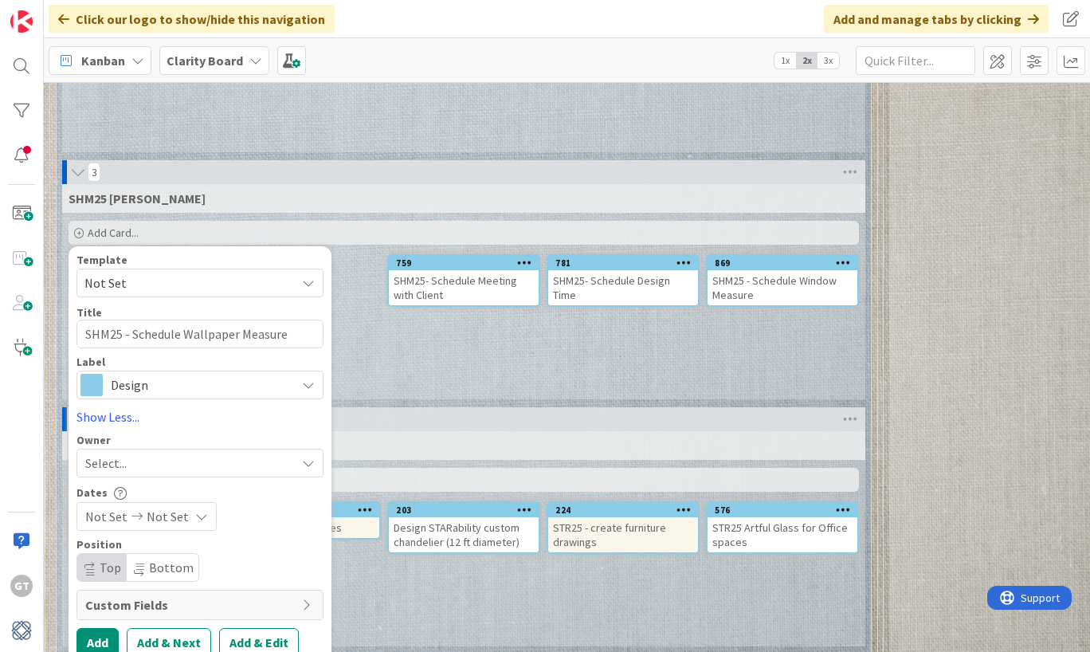
click at [154, 453] on div "Select..." at bounding box center [190, 462] width 210 height 19
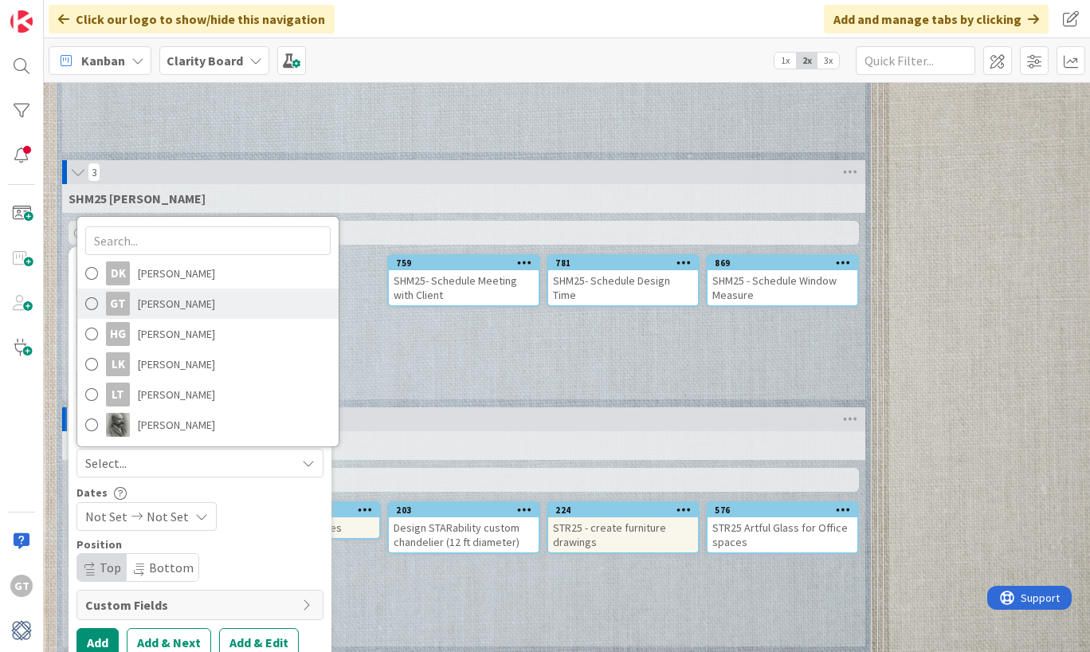
click at [178, 292] on span "[PERSON_NAME]" at bounding box center [176, 304] width 77 height 24
type textarea "x"
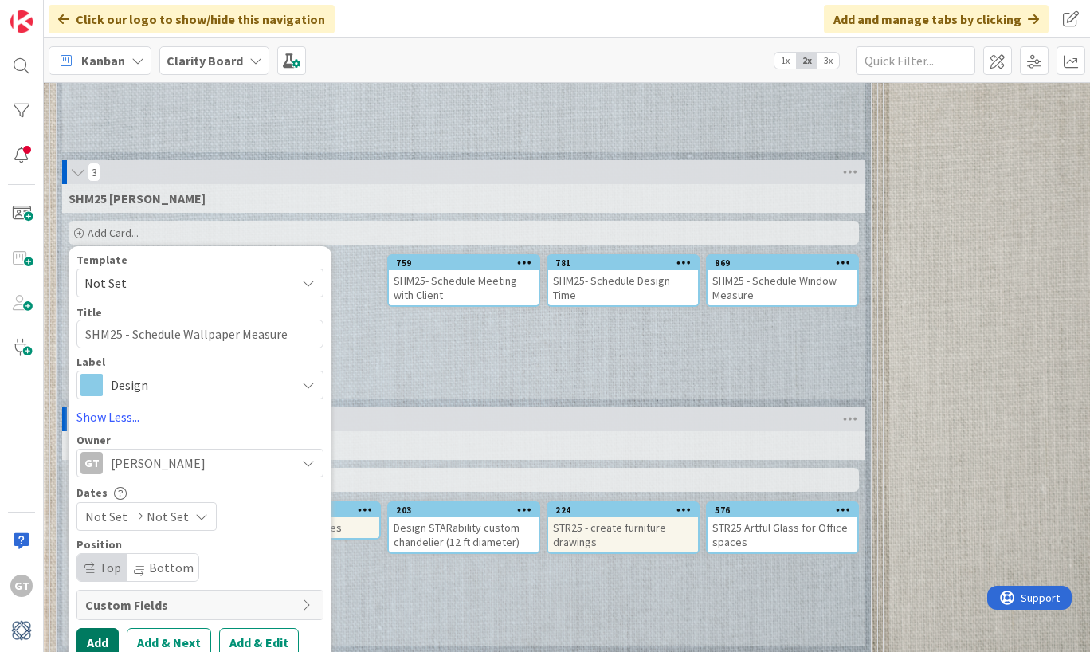
click at [107, 628] on button "Add" at bounding box center [97, 642] width 42 height 29
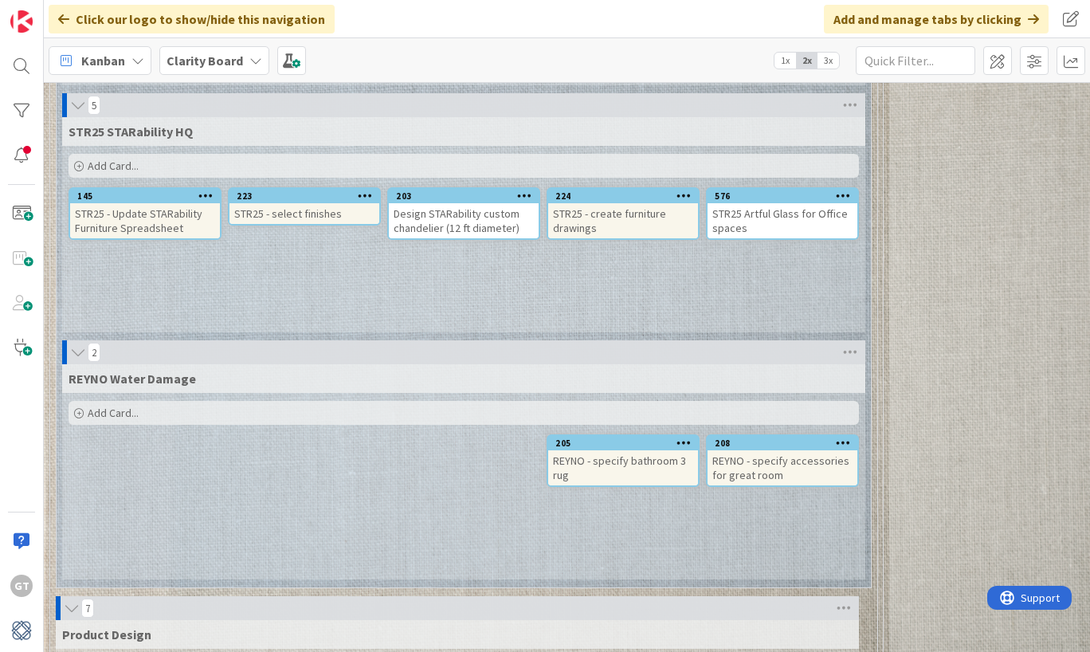
scroll to position [3847, 0]
